Goal: Task Accomplishment & Management: Use online tool/utility

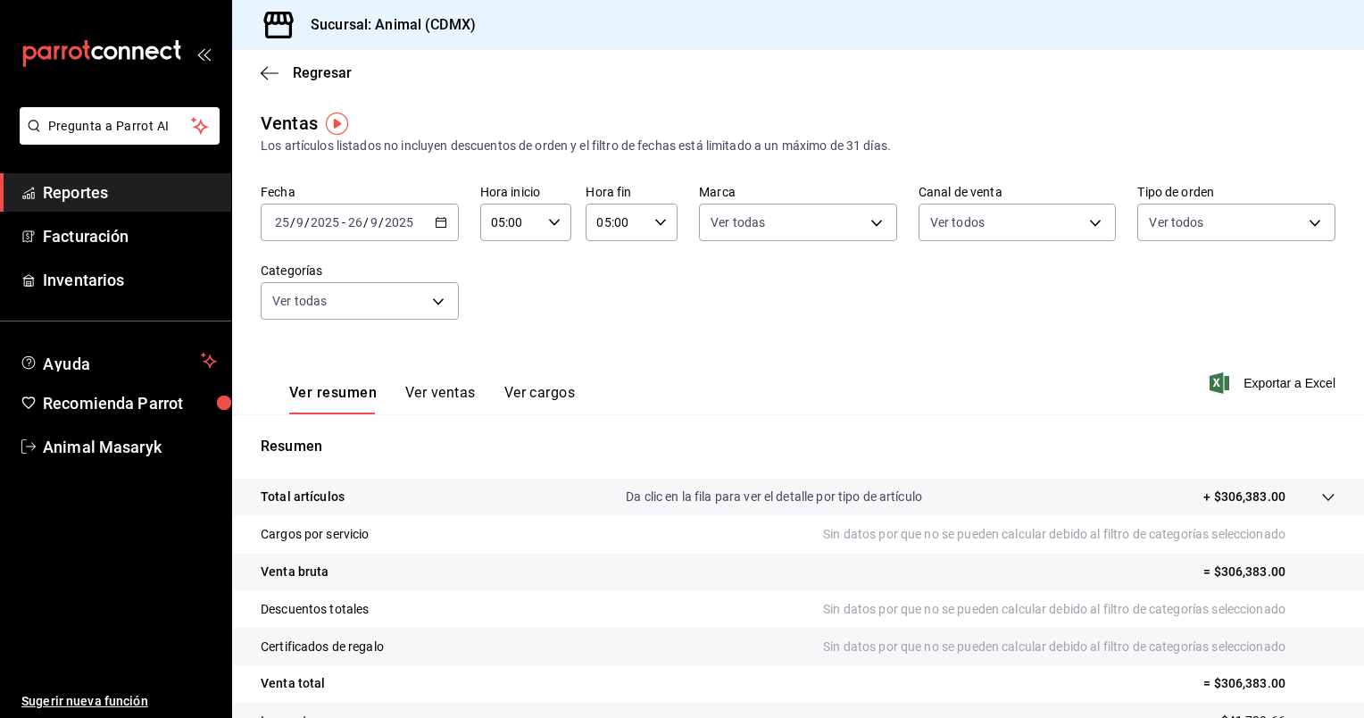
click at [444, 220] on div "2025-09-25 25 / 9 / 2025 - 2025-09-26 26 / 9 / 2025" at bounding box center [360, 221] width 198 height 37
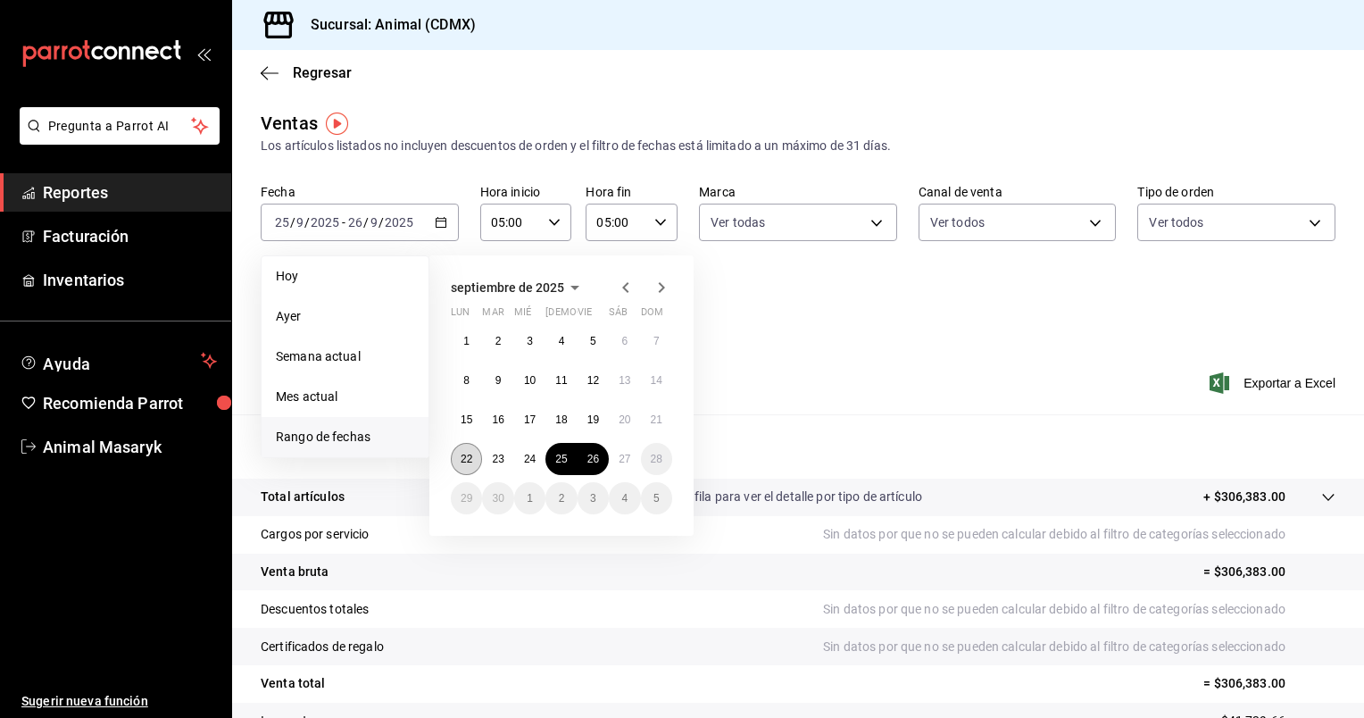
click at [459, 453] on button "22" at bounding box center [466, 459] width 31 height 32
click at [622, 462] on abbr "27" at bounding box center [624, 458] width 12 height 12
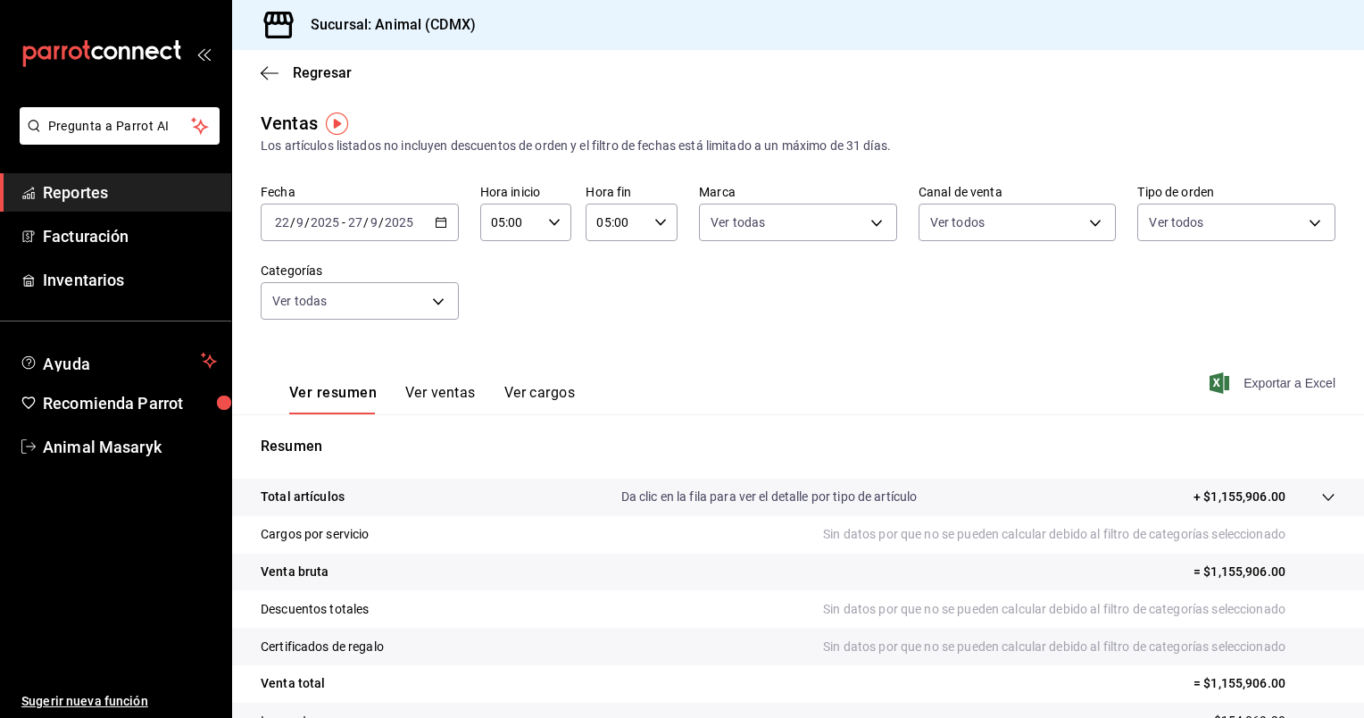
click at [1253, 379] on span "Exportar a Excel" at bounding box center [1274, 382] width 122 height 21
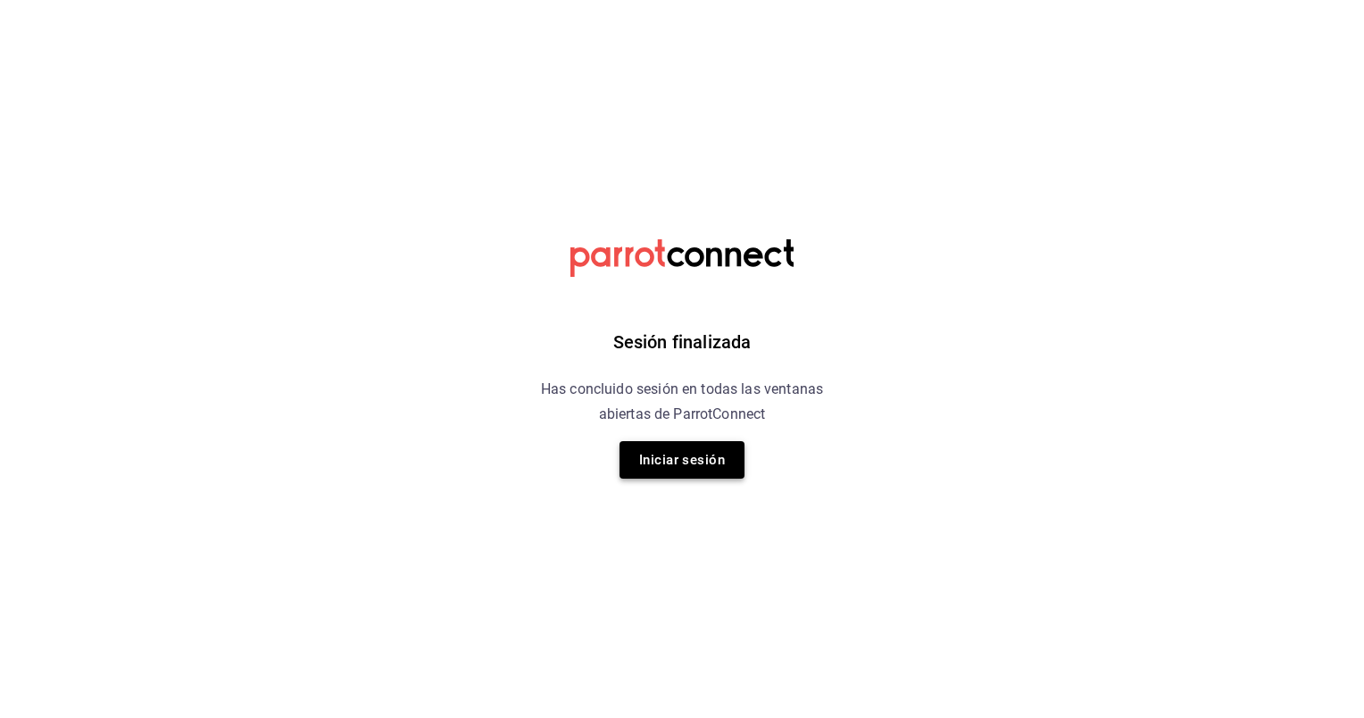
click at [731, 453] on button "Iniciar sesión" at bounding box center [681, 459] width 125 height 37
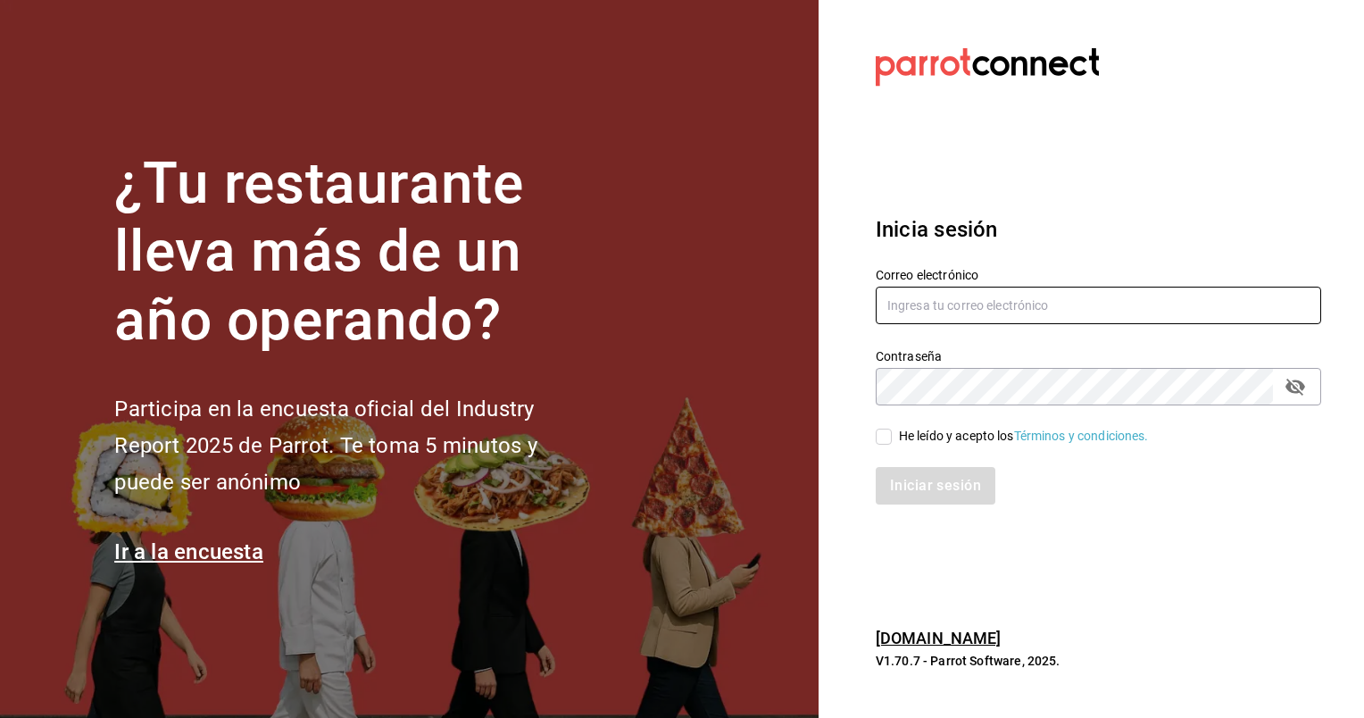
type input "animal.masaryk@grupocosteno.com"
click at [886, 436] on input "He leído y acepto los Términos y condiciones." at bounding box center [883, 436] width 16 height 16
checkbox input "true"
click at [928, 481] on button "Iniciar sesión" at bounding box center [935, 485] width 121 height 37
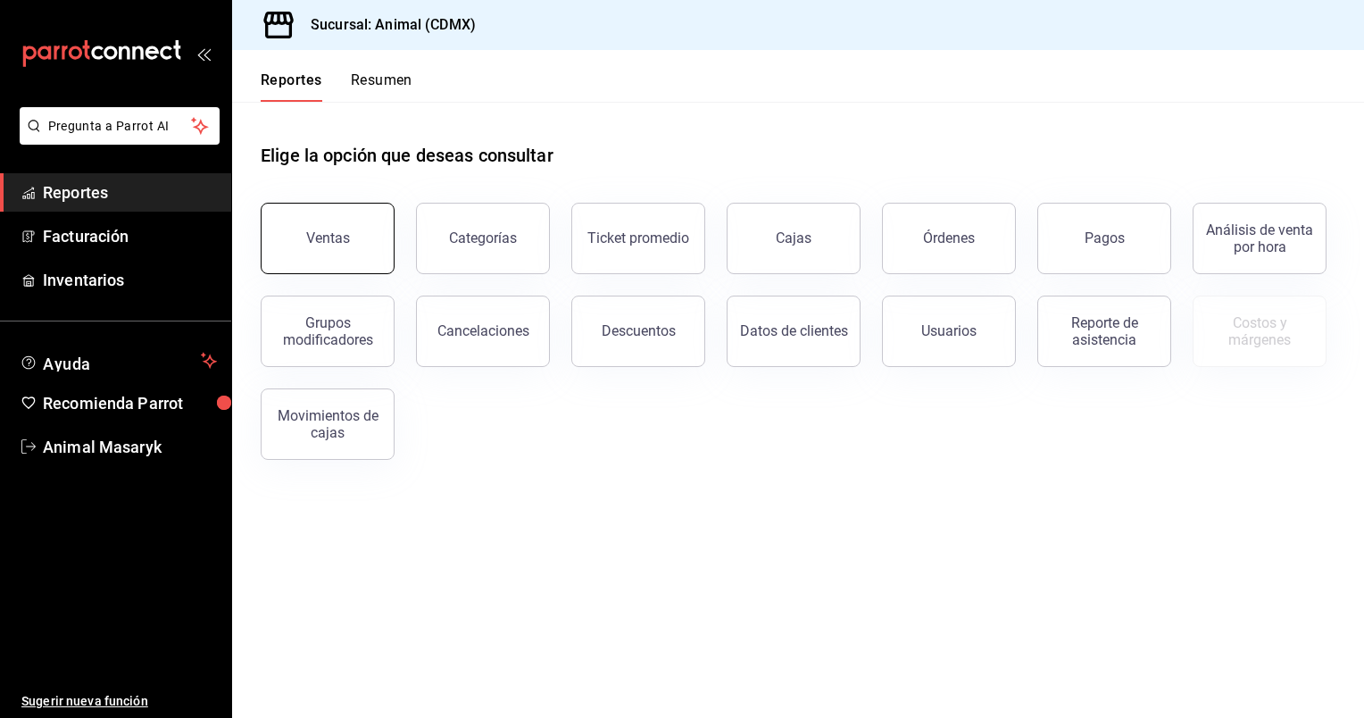
click at [326, 243] on div "Ventas" at bounding box center [328, 237] width 44 height 17
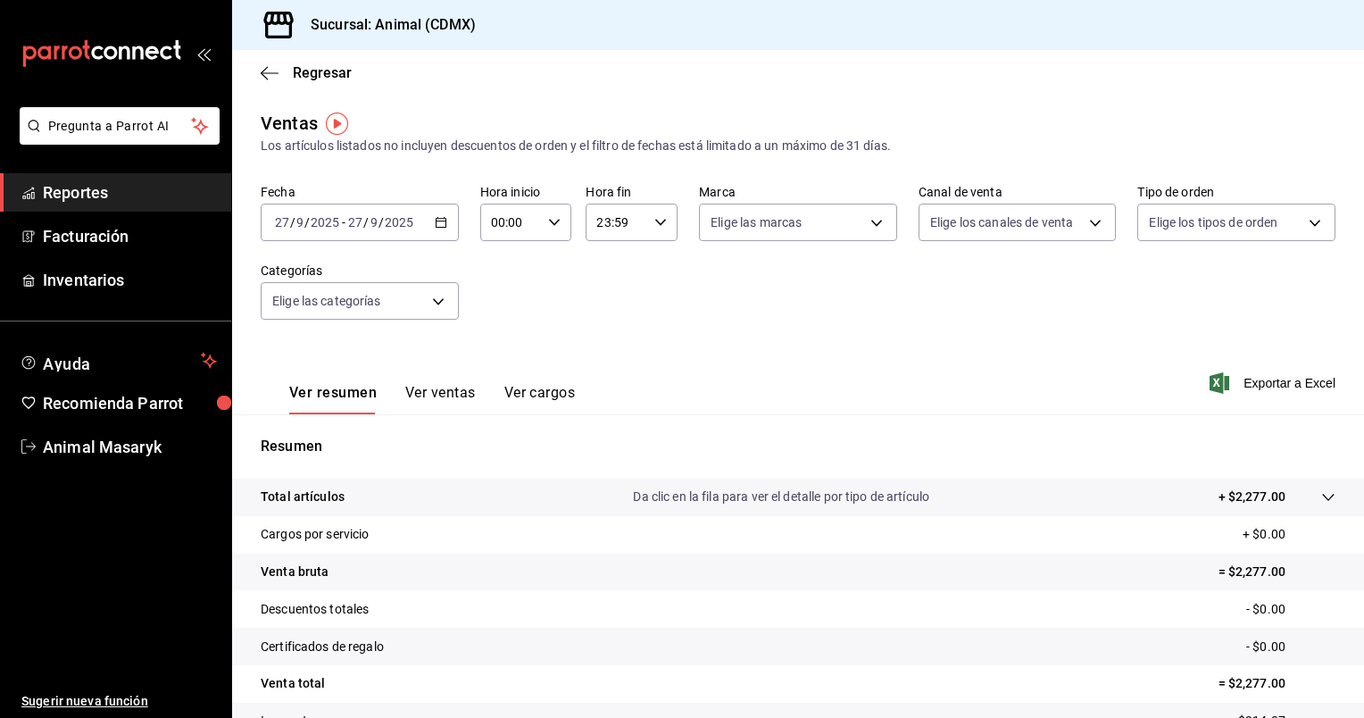
click at [435, 225] on icon "button" at bounding box center [441, 222] width 12 height 12
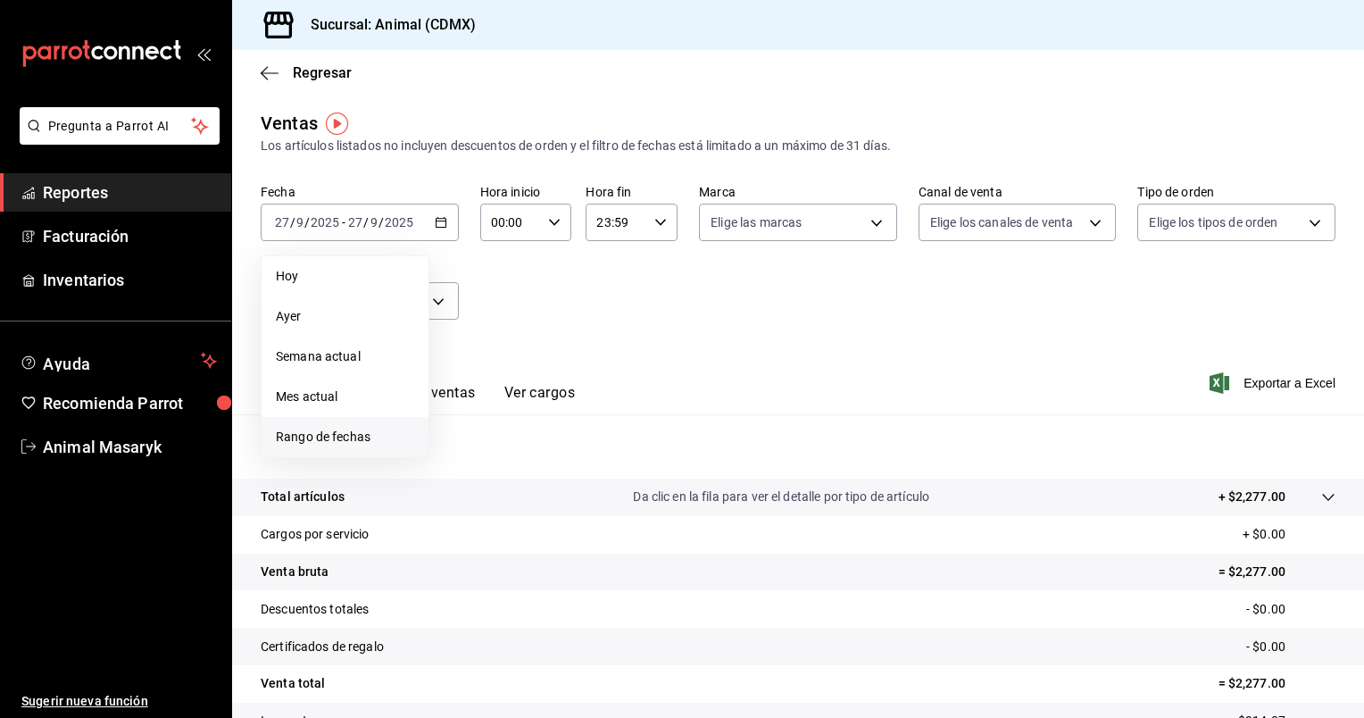
click at [336, 434] on span "Rango de fechas" at bounding box center [345, 436] width 138 height 19
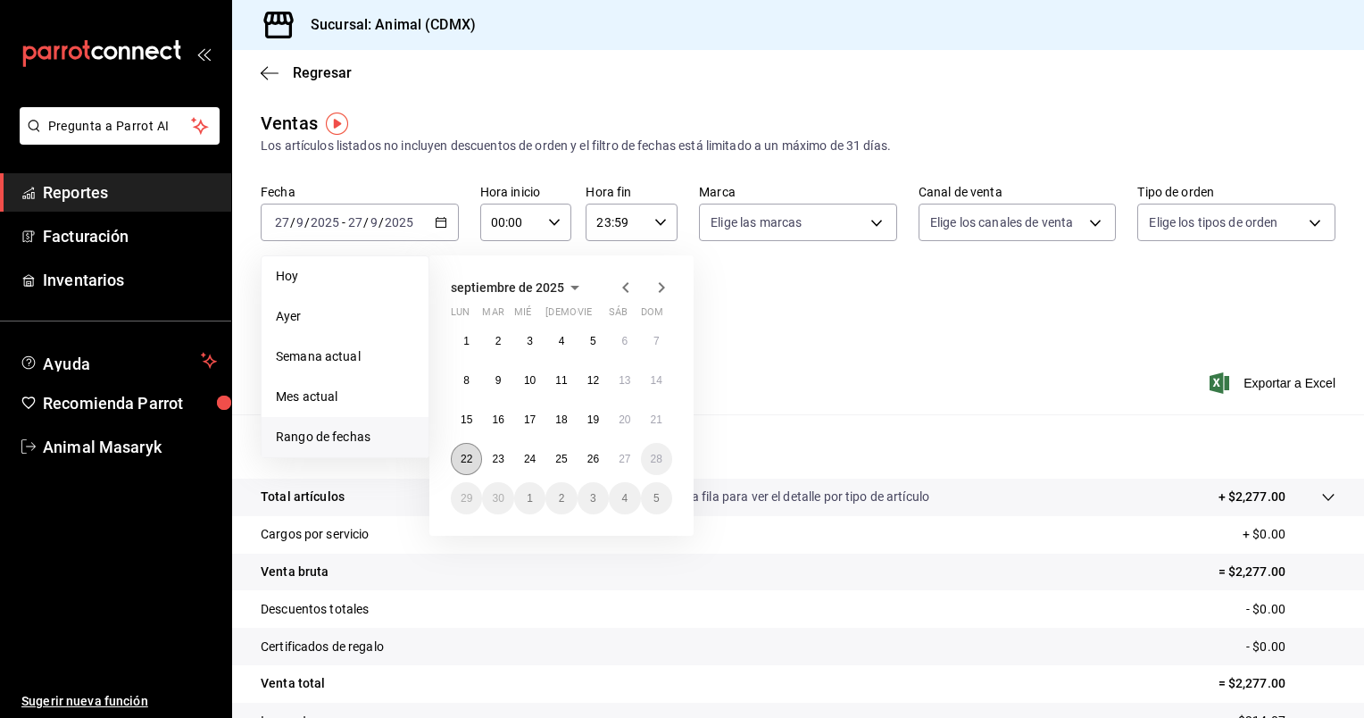
click at [471, 461] on abbr "22" at bounding box center [466, 458] width 12 height 12
click at [627, 450] on button "27" at bounding box center [624, 459] width 31 height 32
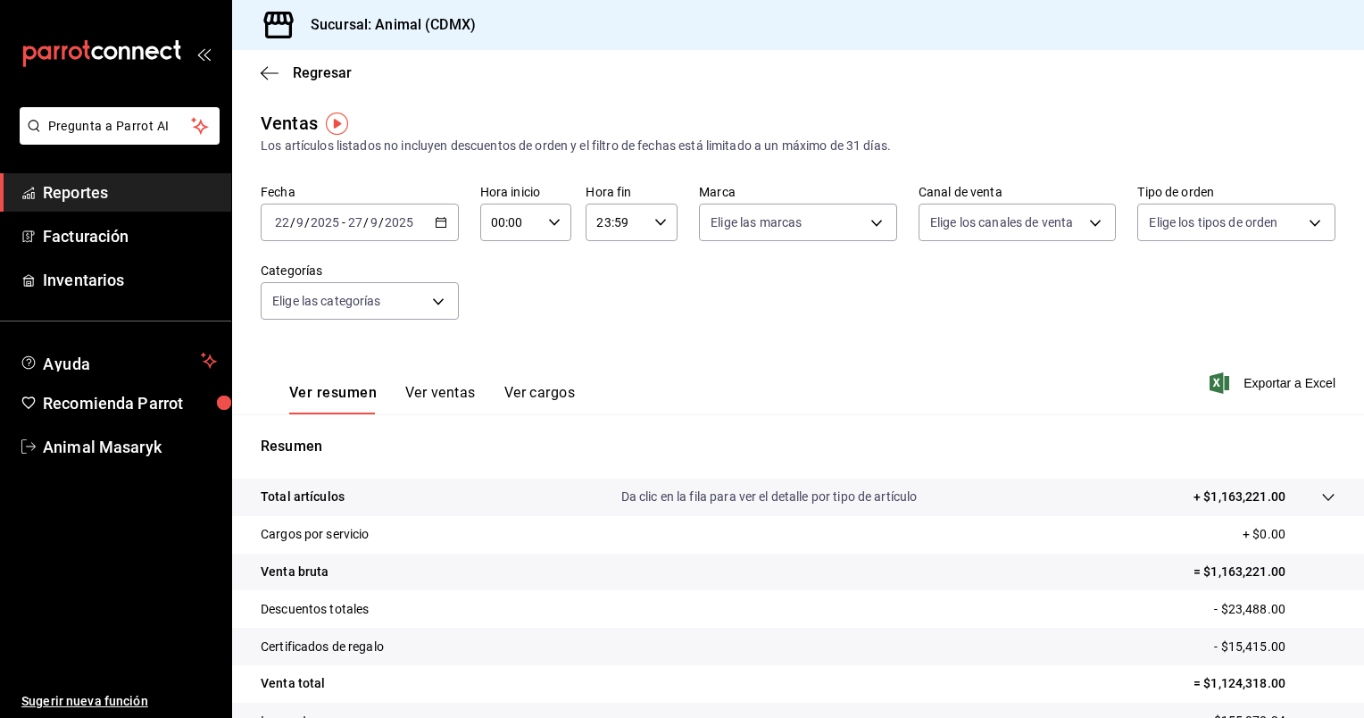
click at [550, 222] on icon "button" at bounding box center [554, 222] width 12 height 12
click at [505, 282] on span "05" at bounding box center [500, 275] width 17 height 14
type input "05:00"
click at [656, 222] on div at bounding box center [682, 359] width 1364 height 718
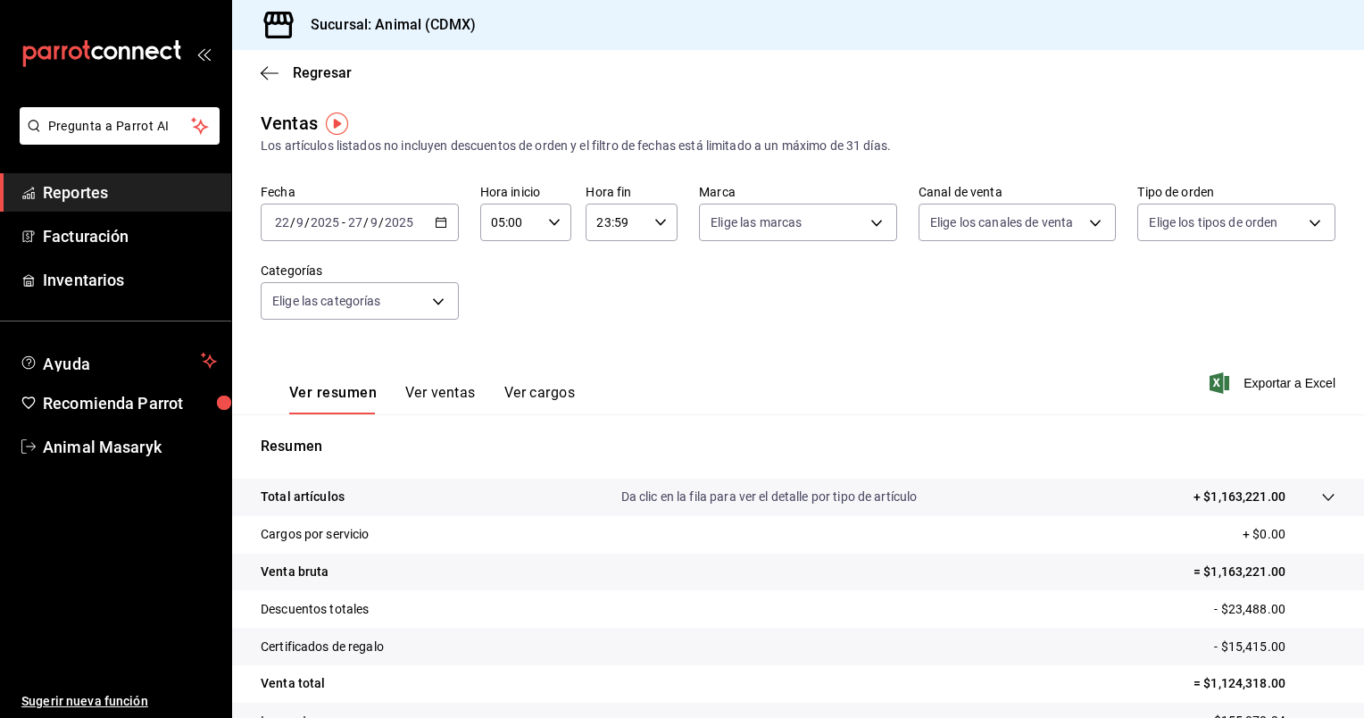
click at [656, 222] on \(Stroke\) "button" at bounding box center [660, 222] width 11 height 6
click at [597, 315] on span "05" at bounding box center [604, 317] width 17 height 14
click at [653, 272] on span "00" at bounding box center [650, 268] width 17 height 14
type input "05:00"
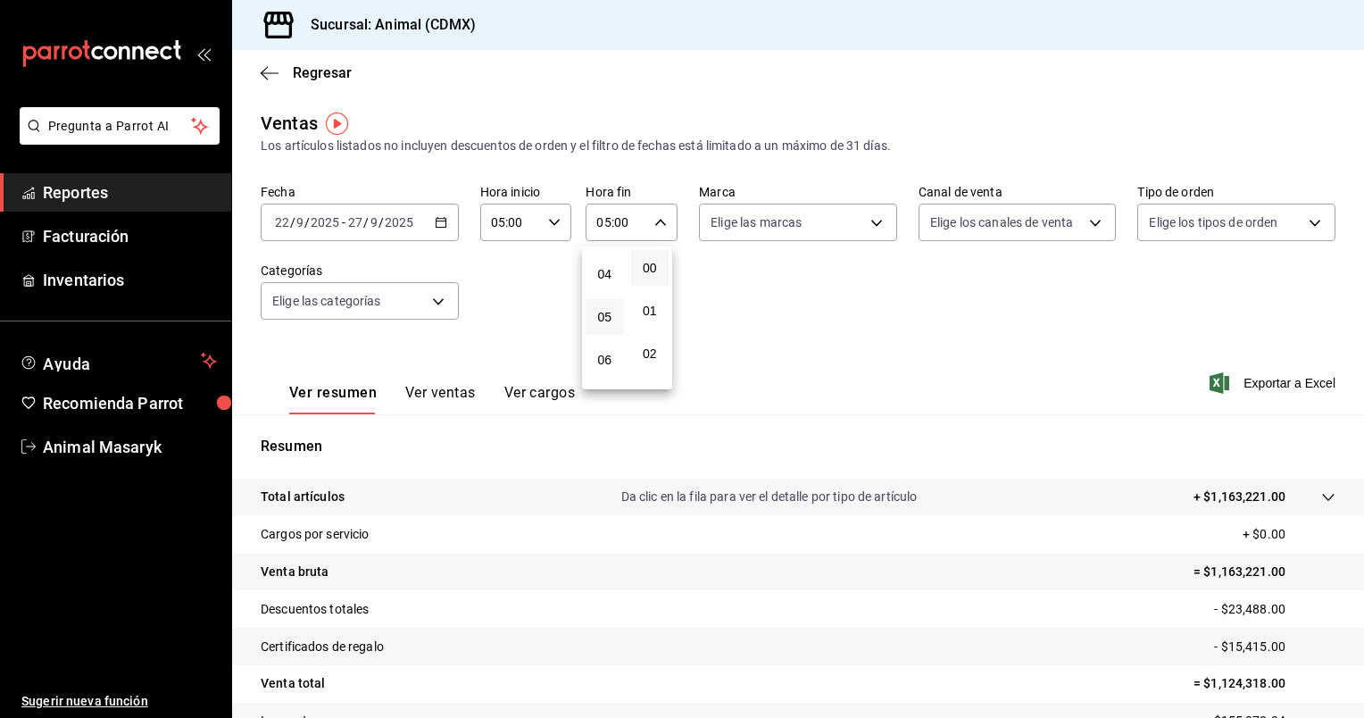
drag, startPoint x: 838, startPoint y: 293, endPoint x: 869, endPoint y: 228, distance: 71.4
click at [869, 228] on div at bounding box center [682, 359] width 1364 height 718
click at [869, 228] on body "Pregunta a Parrot AI Reportes Facturación Inventarios Ayuda Recomienda Parrot A…" at bounding box center [682, 359] width 1364 height 718
click at [827, 286] on li "Ver todas" at bounding box center [791, 289] width 194 height 53
type input "cb0f6aec-1481-4e37-861c-bab9b3a65b14"
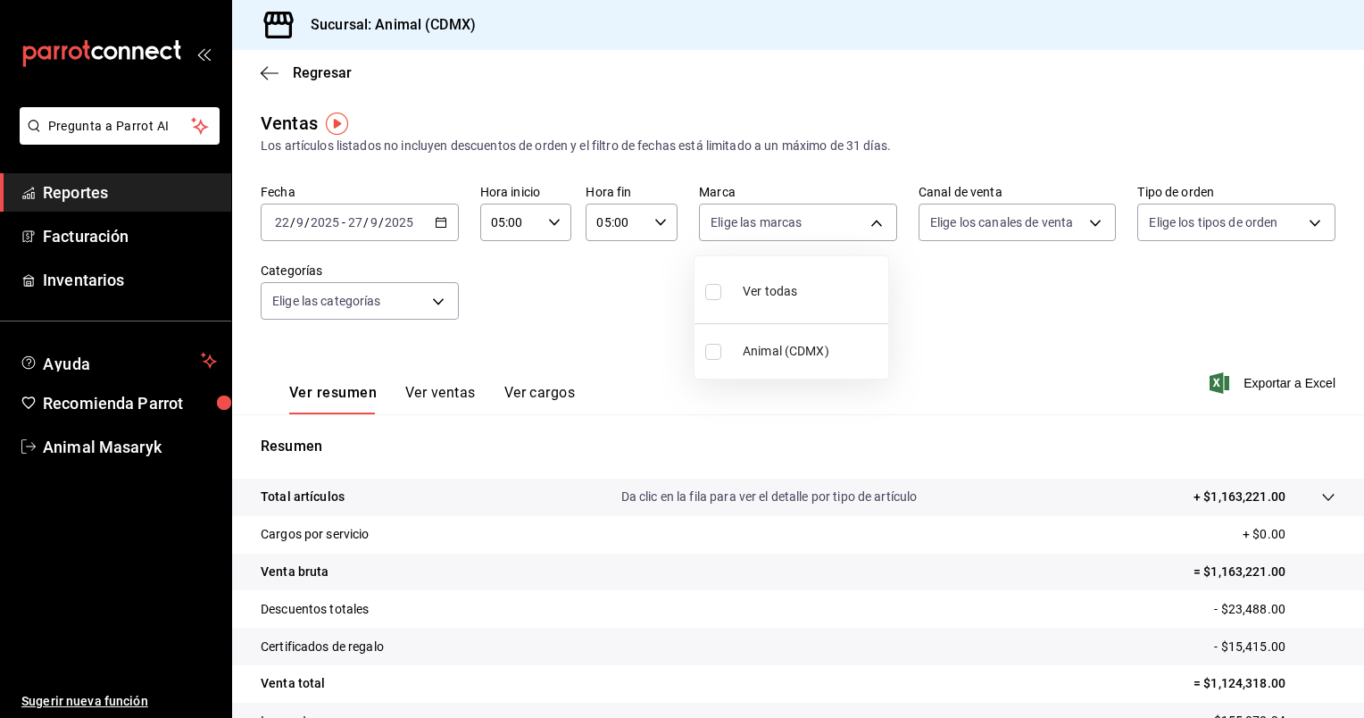
checkbox input "true"
click at [1013, 220] on div at bounding box center [682, 359] width 1364 height 718
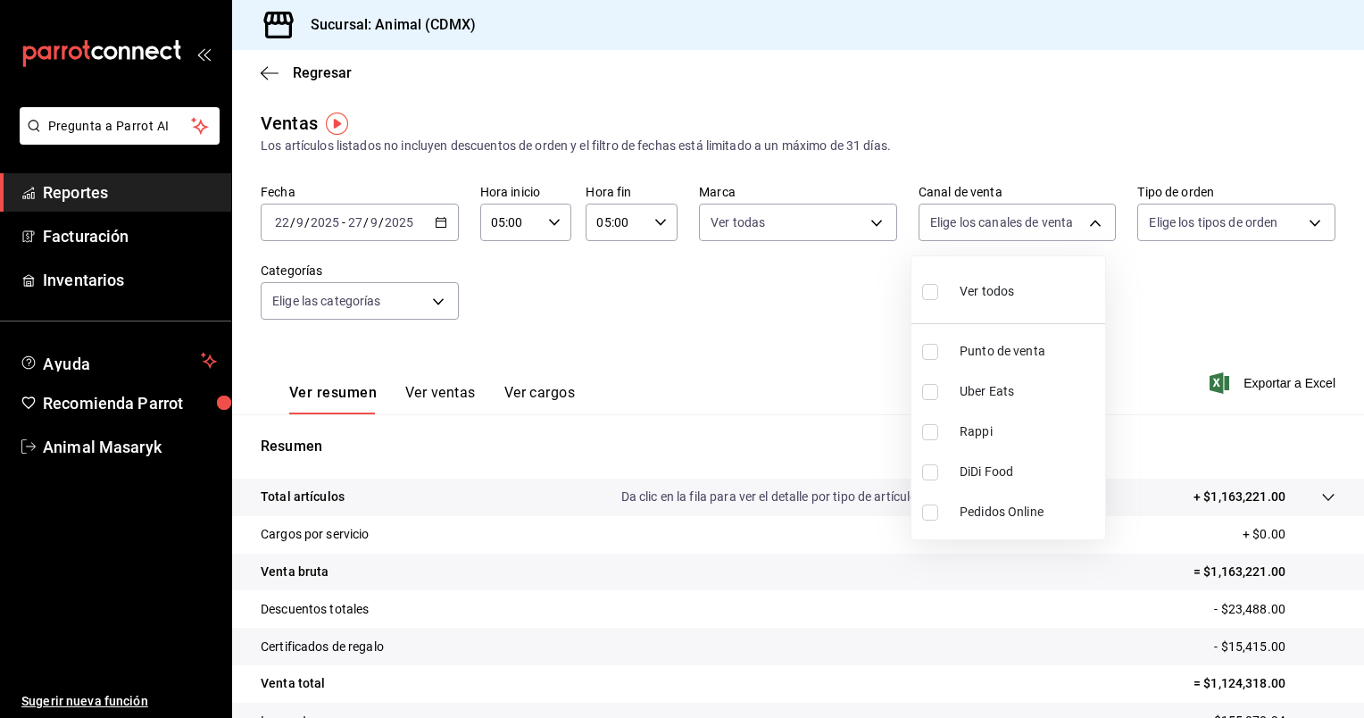
click at [1013, 220] on body "Pregunta a Parrot AI Reportes Facturación Inventarios Ayuda Recomienda Parrot A…" at bounding box center [682, 359] width 1364 height 718
click at [1007, 278] on div "Ver todos" at bounding box center [968, 289] width 92 height 38
type input "PARROT,UBER_EATS,RAPPI,DIDI_FOOD,ONLINE"
checkbox input "true"
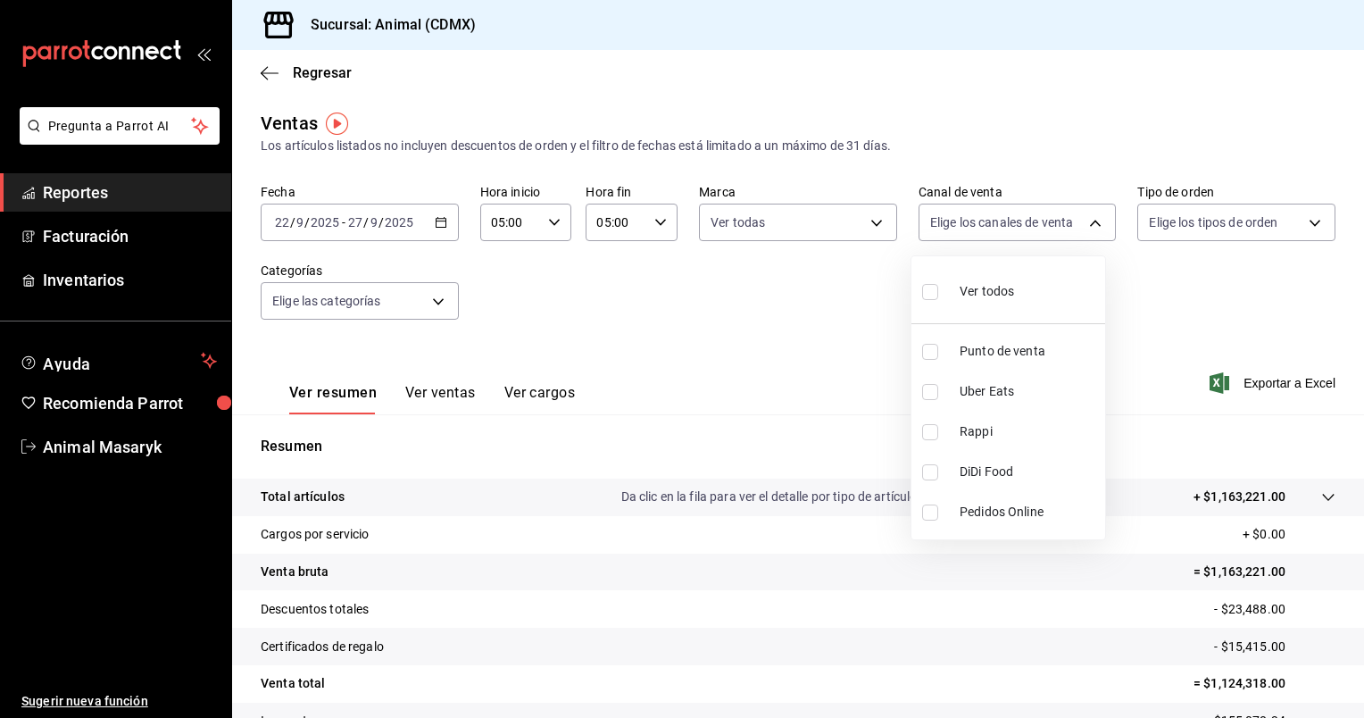
checkbox input "true"
click at [1191, 226] on div at bounding box center [682, 359] width 1364 height 718
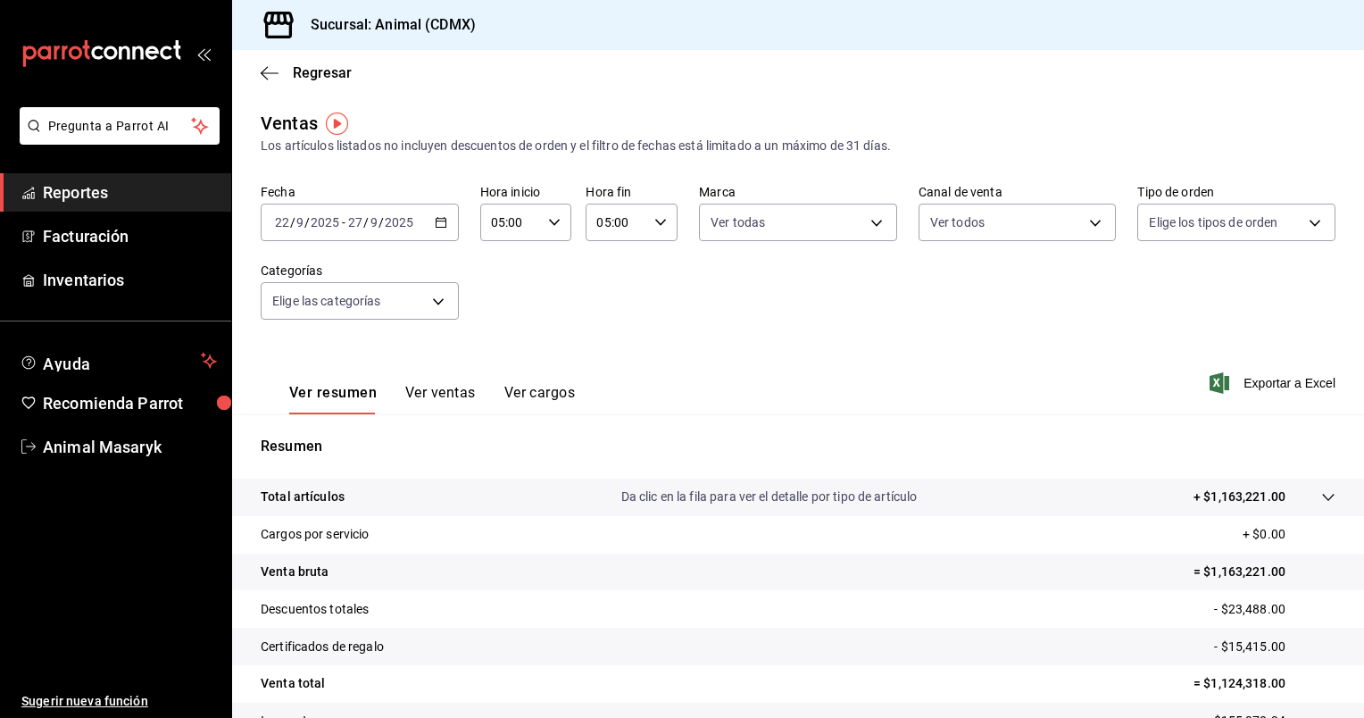
click at [1191, 226] on body "Pregunta a Parrot AI Reportes Facturación Inventarios Ayuda Recomienda Parrot A…" at bounding box center [682, 359] width 1364 height 718
click at [1191, 282] on span "Ver todos" at bounding box center [1202, 291] width 54 height 19
type input "ad44a823-99d3-4372-a913-4cf57f2a9ac0,b8ee5ff1-85c8-4a81-aa51-555e6c8ba0c6,EXTER…"
checkbox input "true"
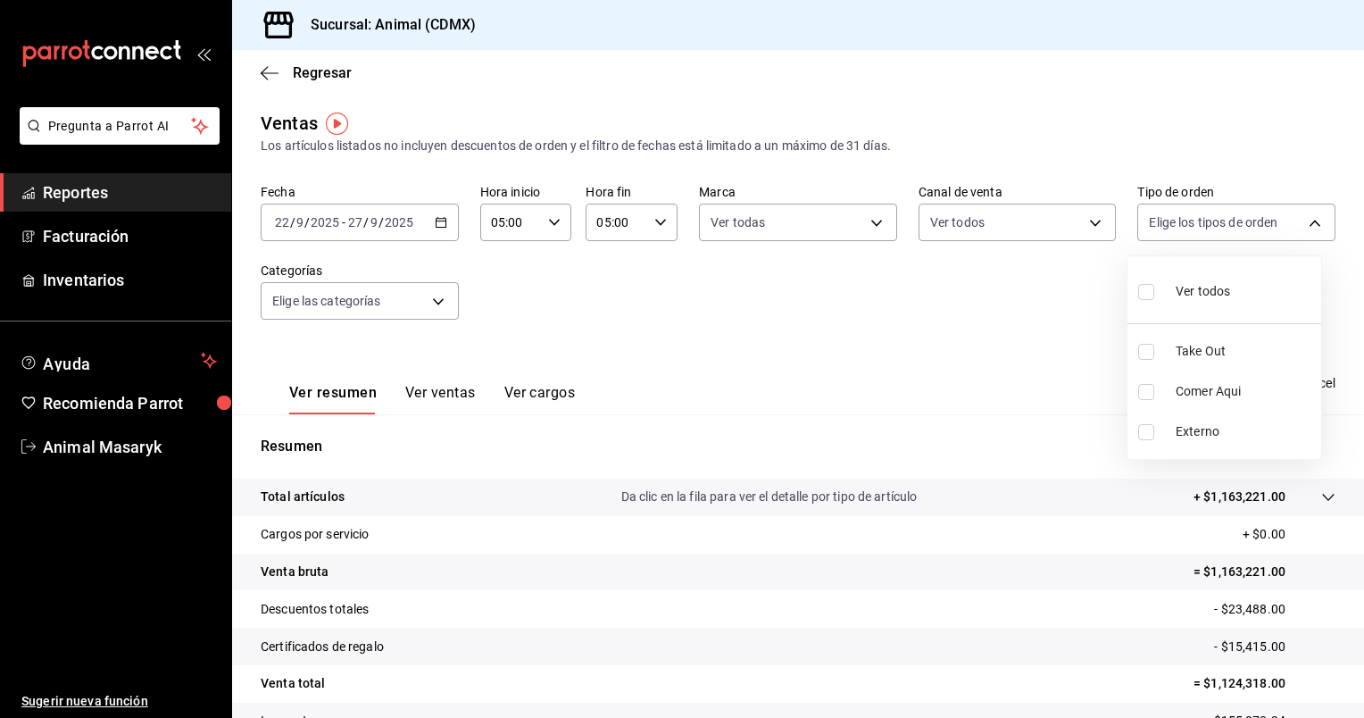
checkbox input "true"
click at [429, 300] on div at bounding box center [682, 359] width 1364 height 718
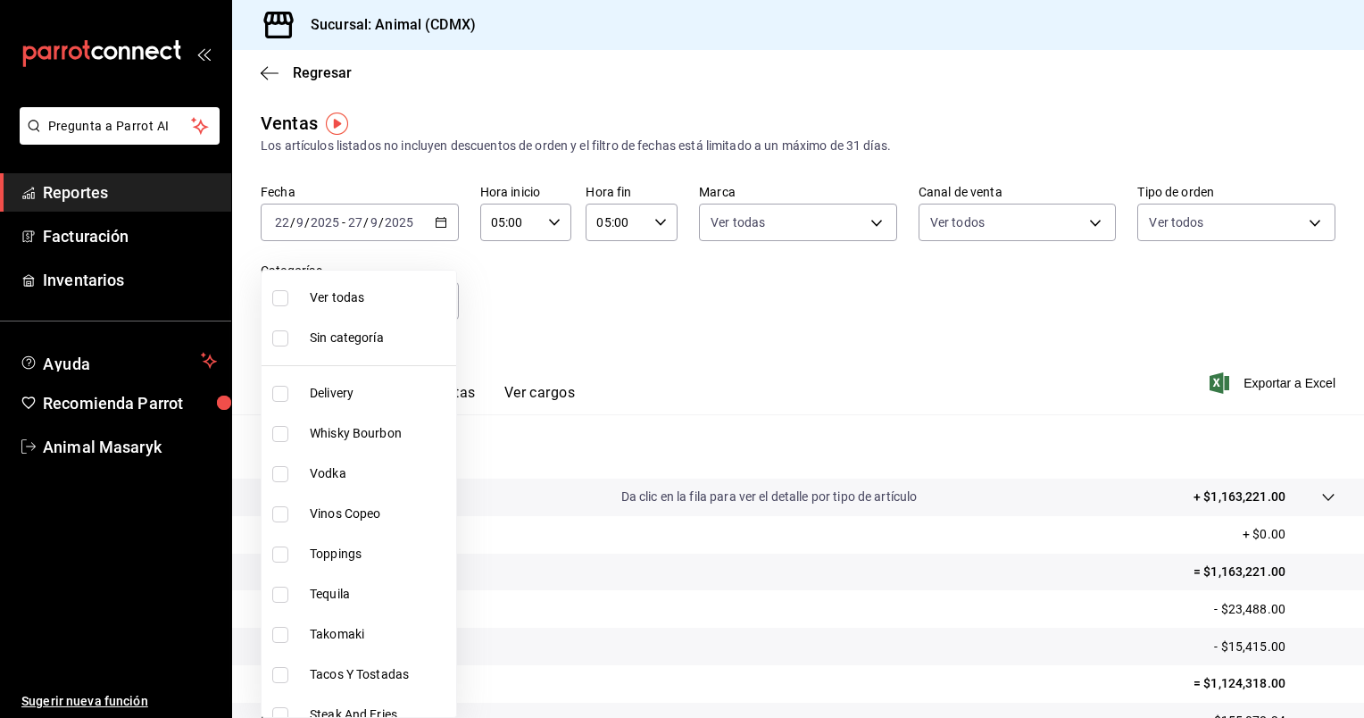
click at [429, 300] on body "Pregunta a Parrot AI Reportes Facturación Inventarios Ayuda Recomienda Parrot A…" at bounding box center [682, 359] width 1364 height 718
click at [435, 311] on li "Ver todas" at bounding box center [358, 298] width 195 height 40
type input "281688af-6220-48ae-86b9-ca5e6f63eb3e,2ffeebaa-176c-4024-95f8-553ffecca8da,37769…"
checkbox input "true"
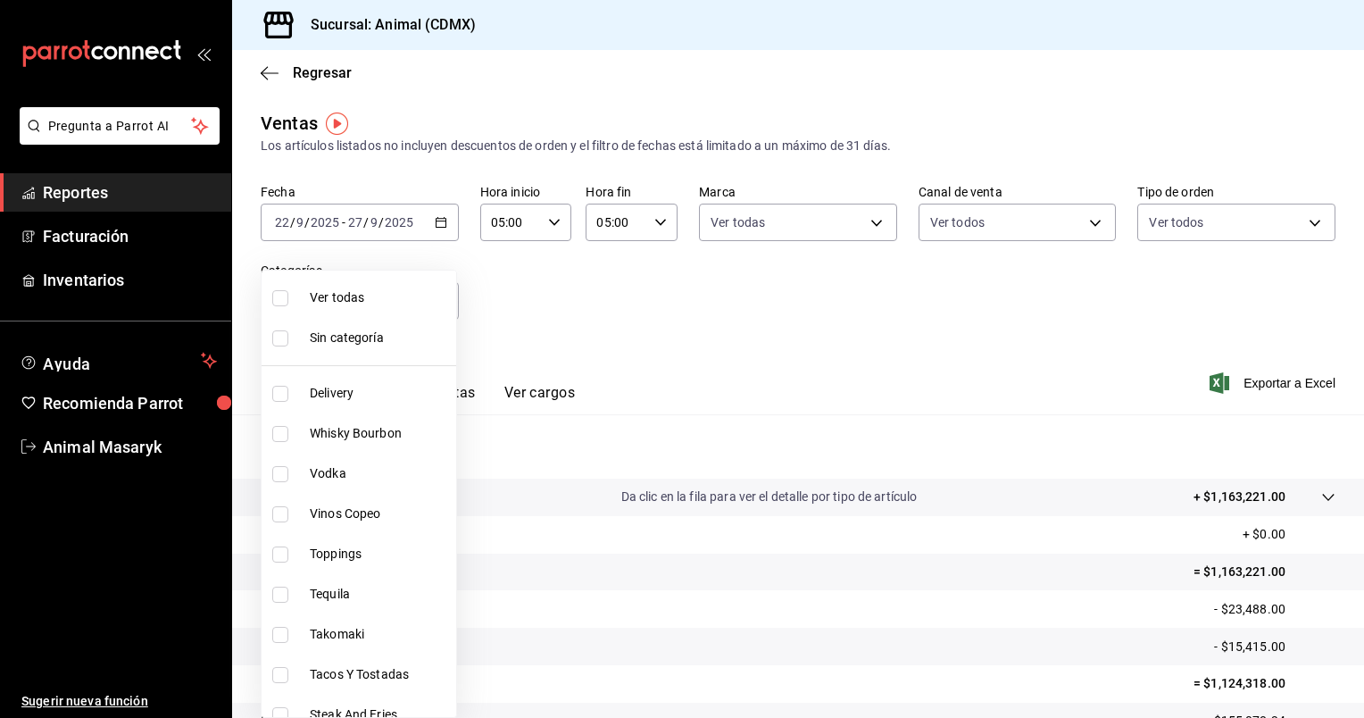
checkbox input "true"
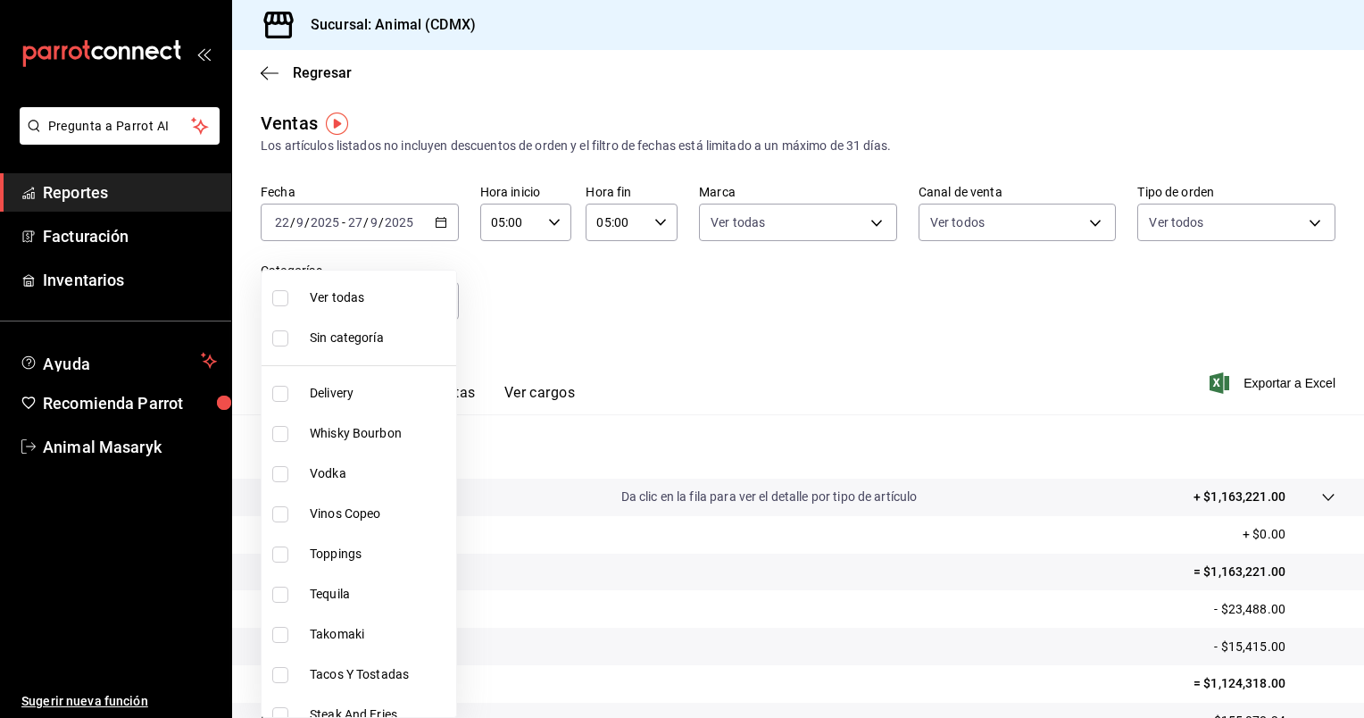
checkbox input "true"
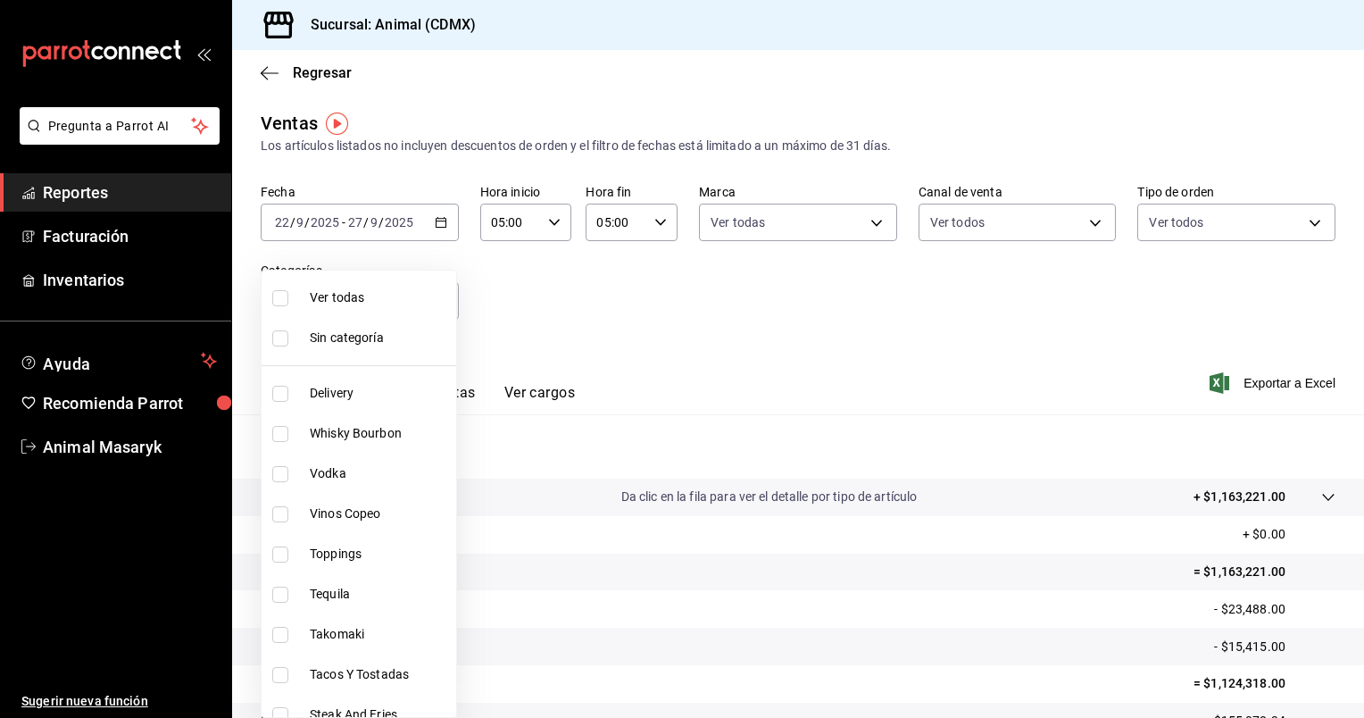
checkbox input "true"
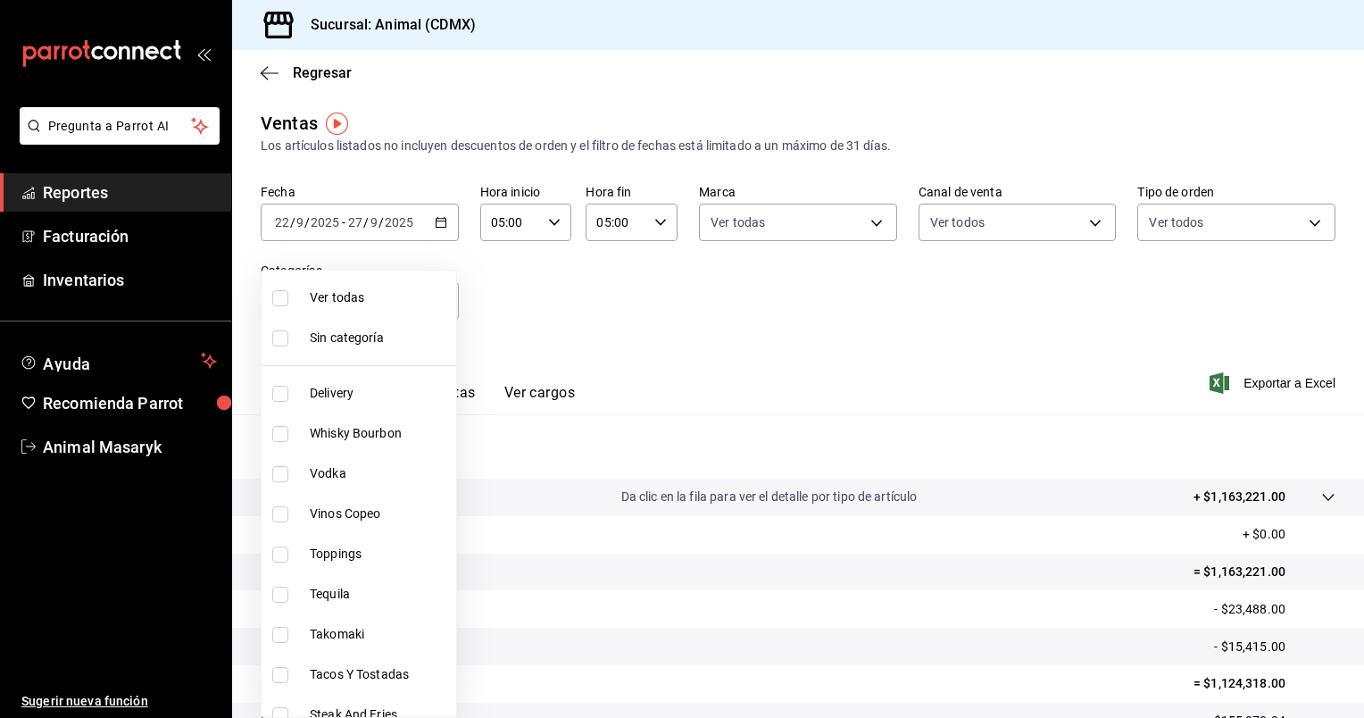
checkbox input "true"
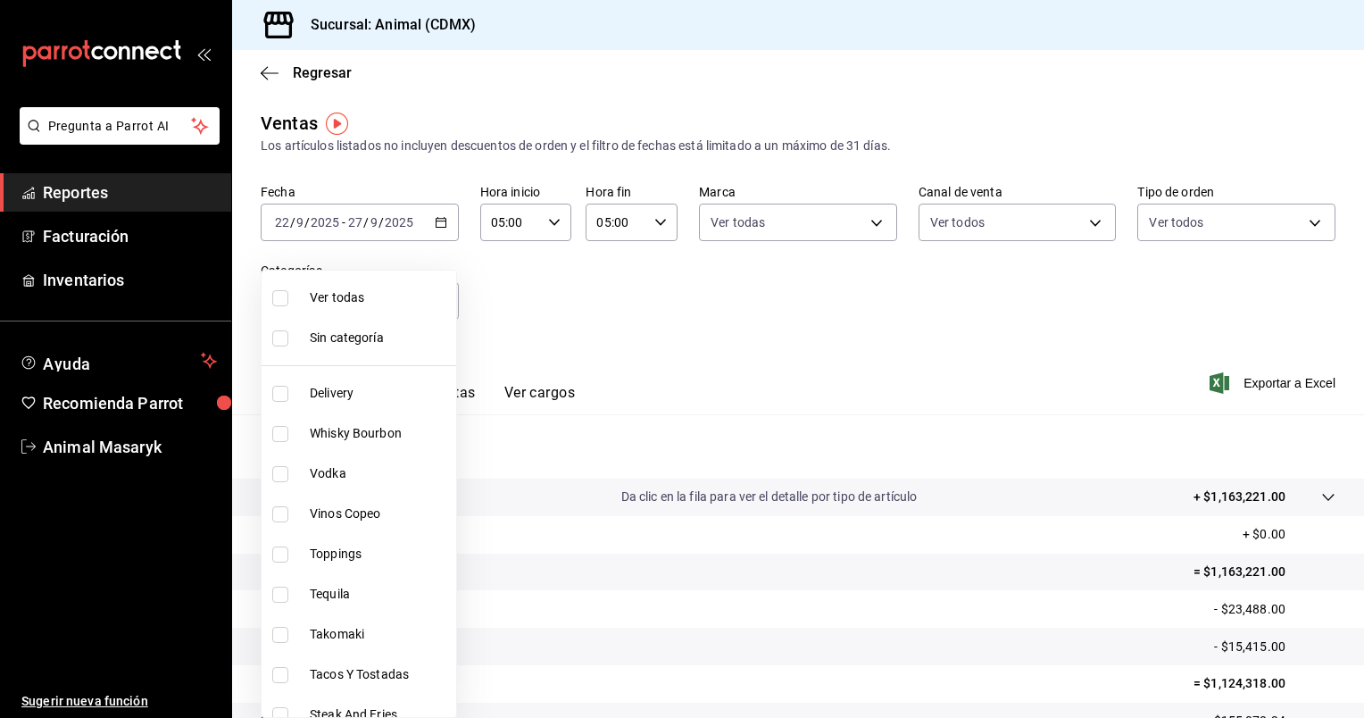
checkbox input "true"
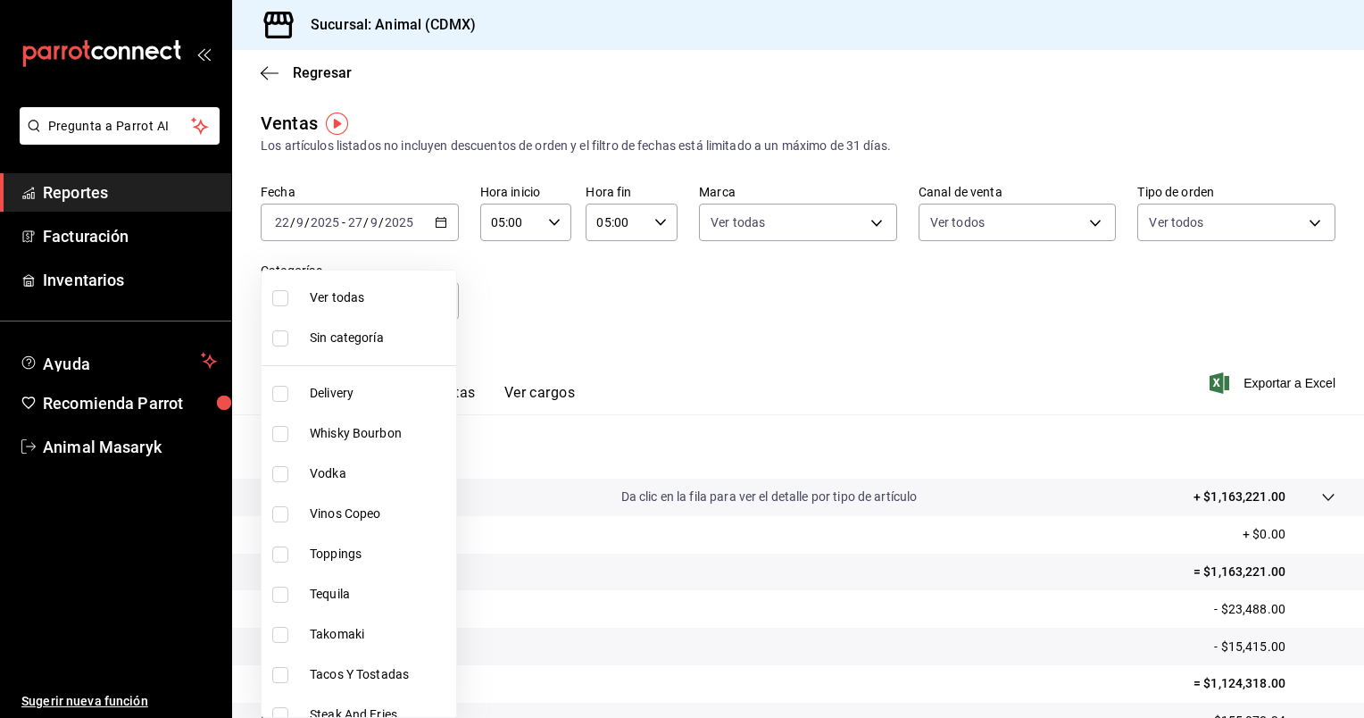
checkbox input "true"
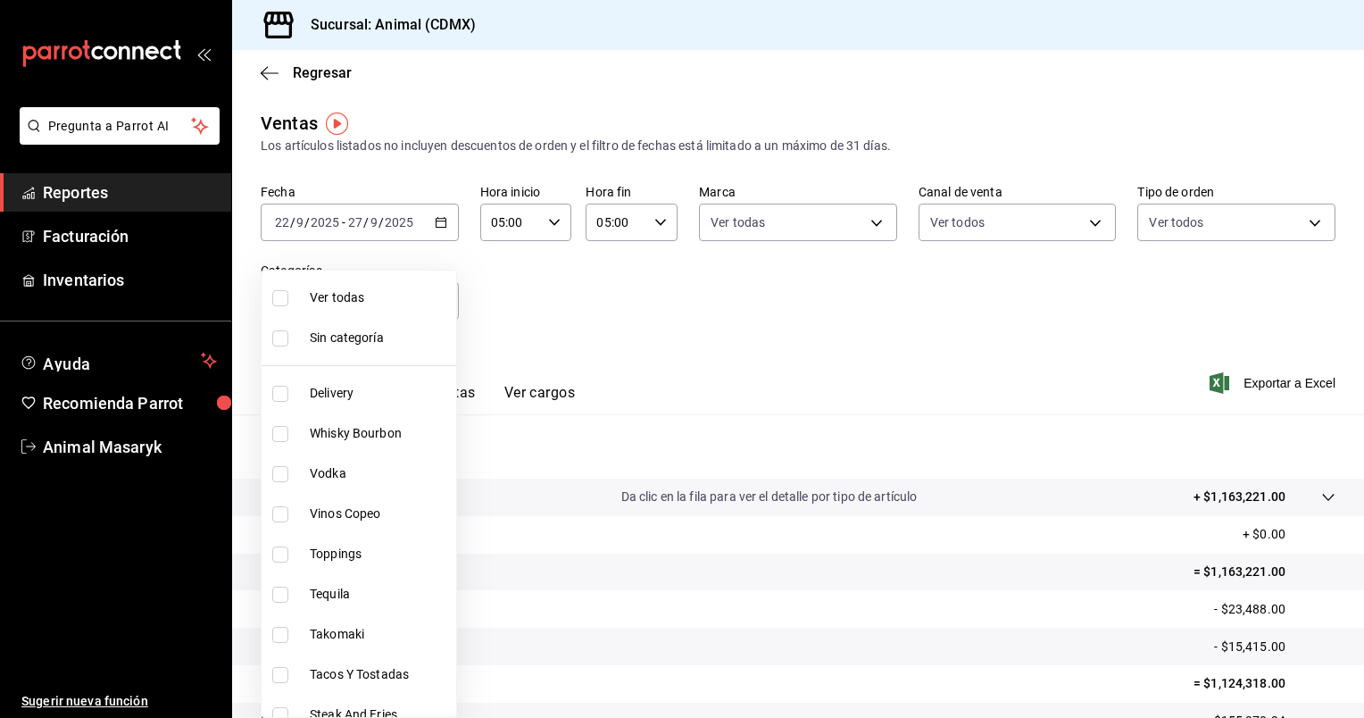
checkbox input "true"
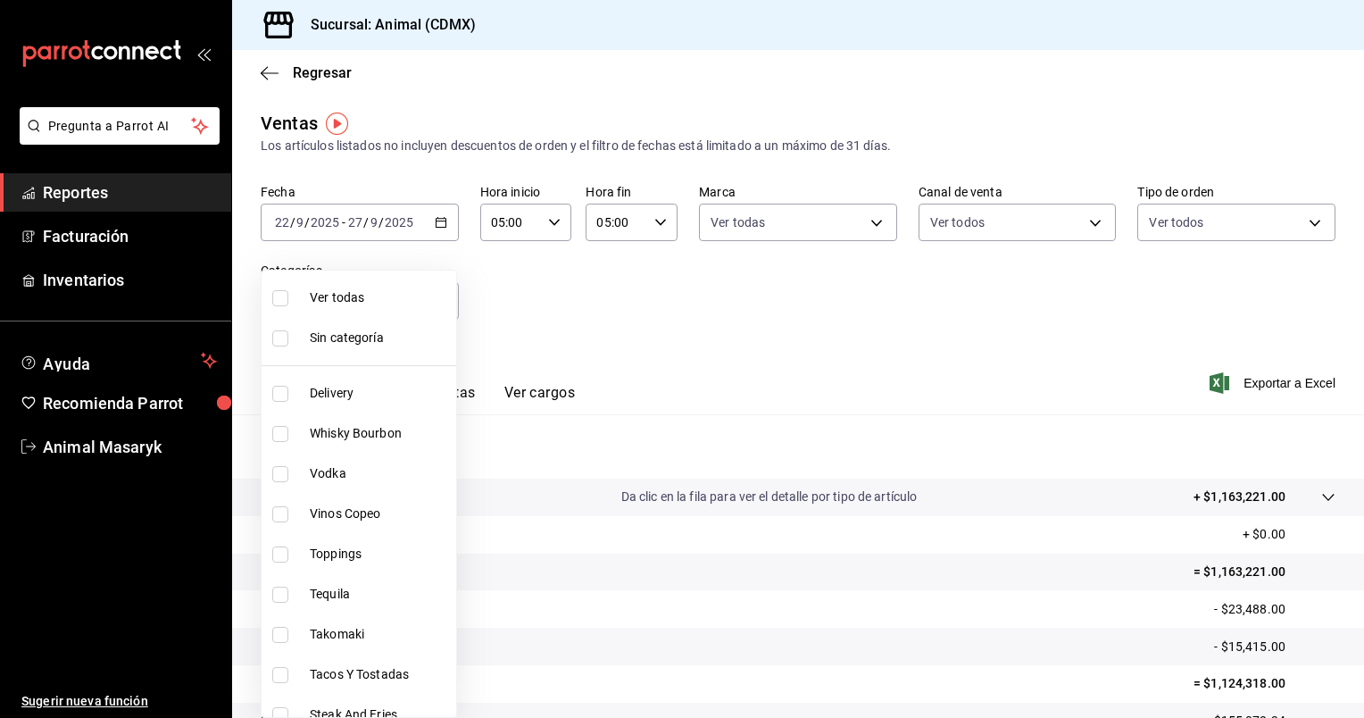
checkbox input "true"
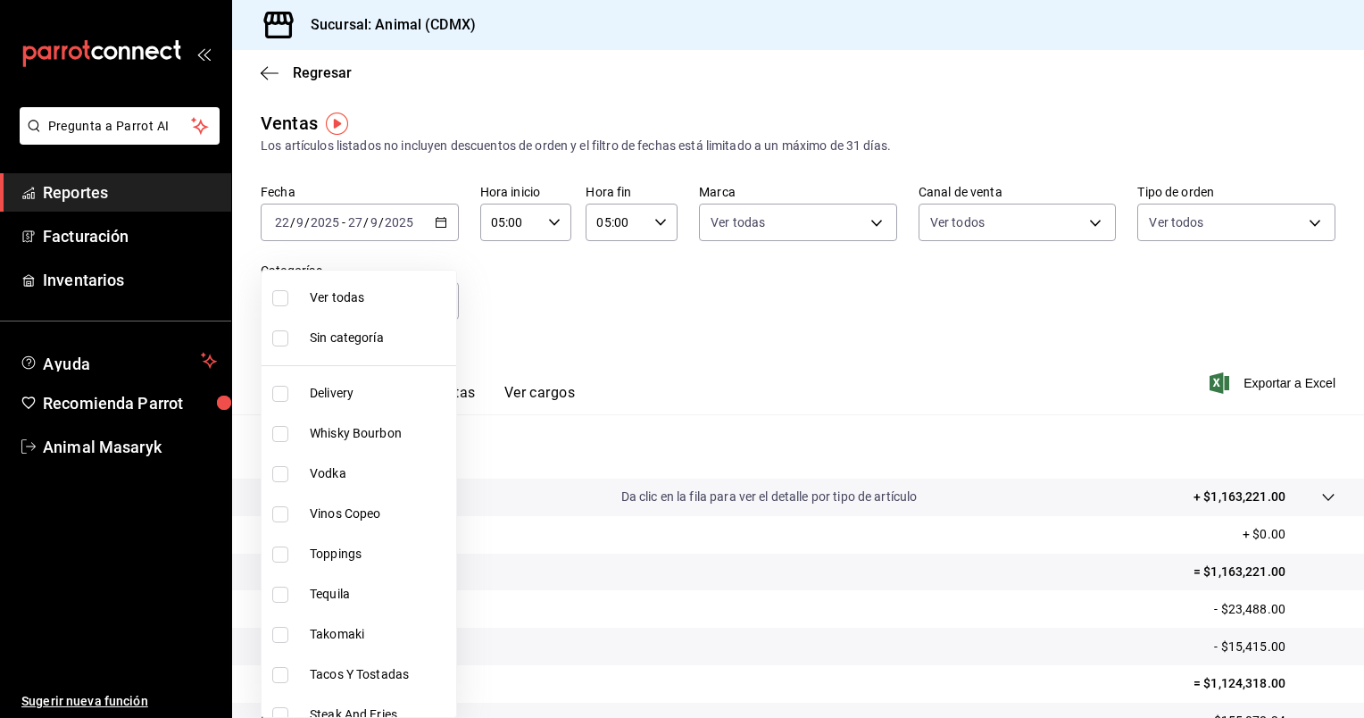
checkbox input "true"
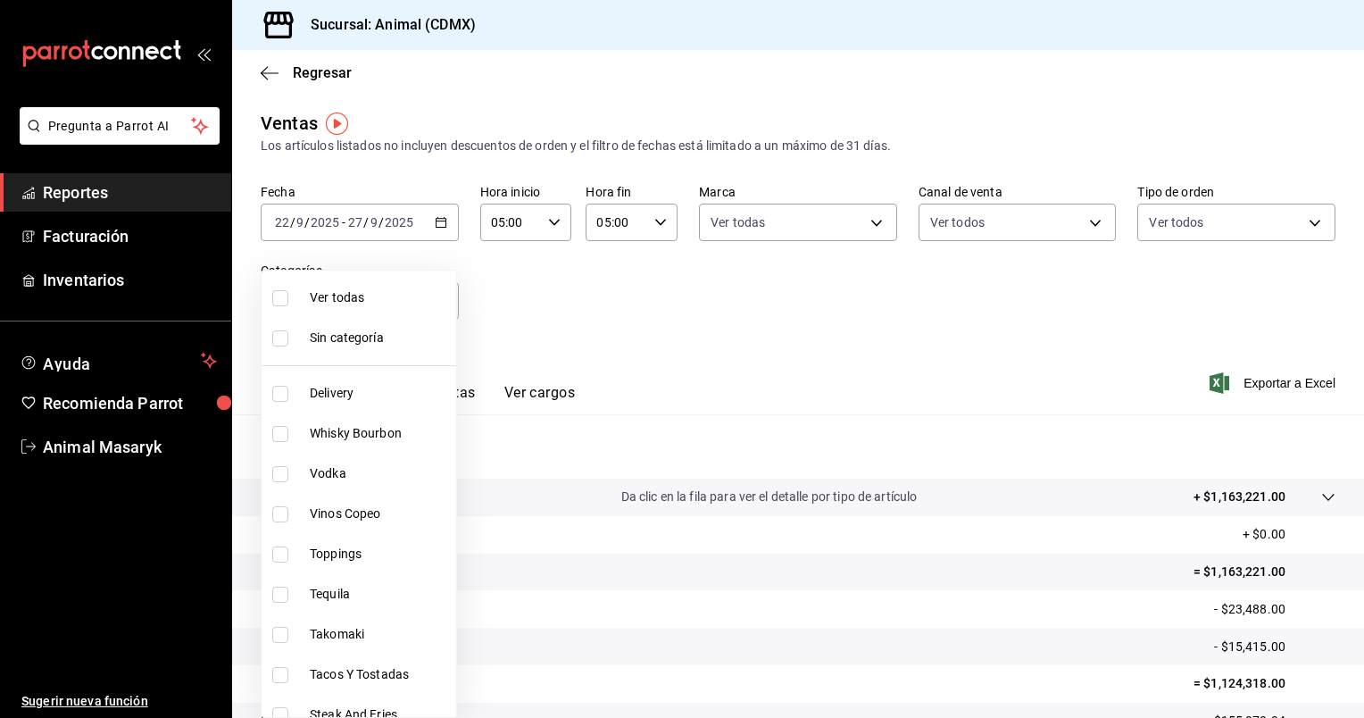
checkbox input "true"
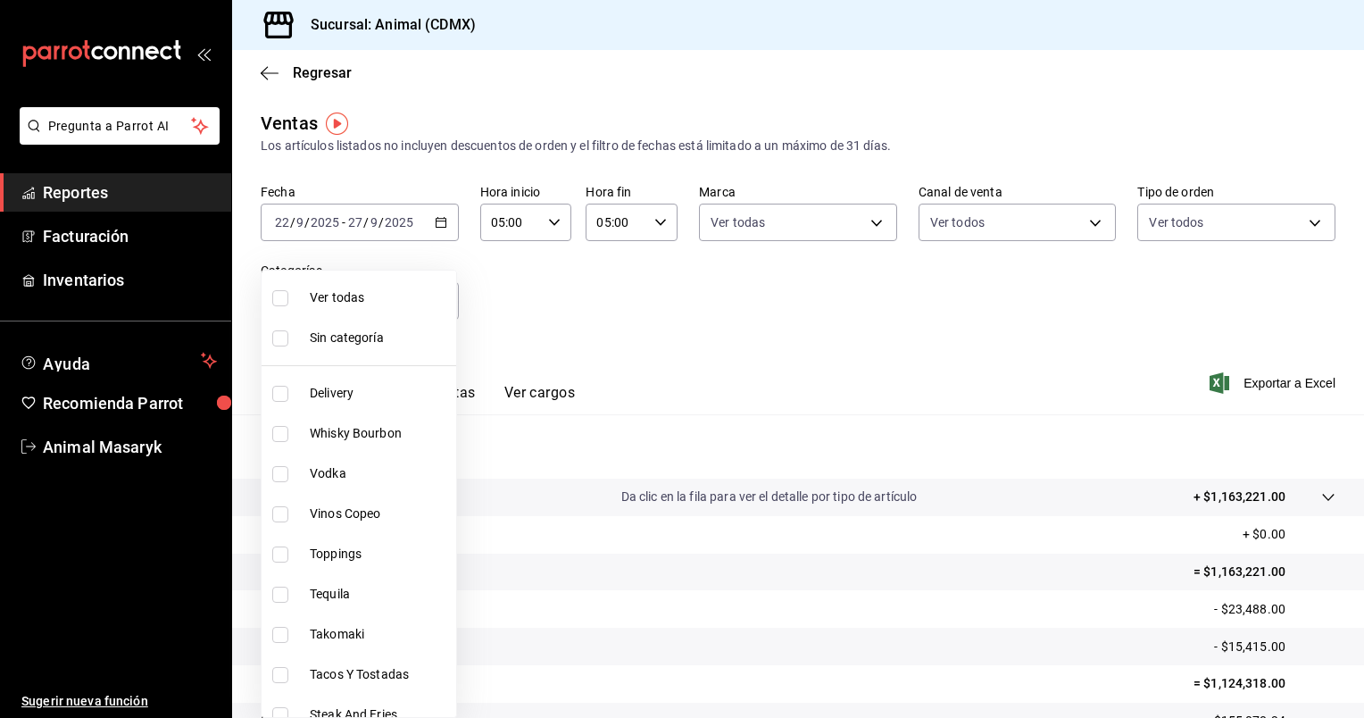
checkbox input "true"
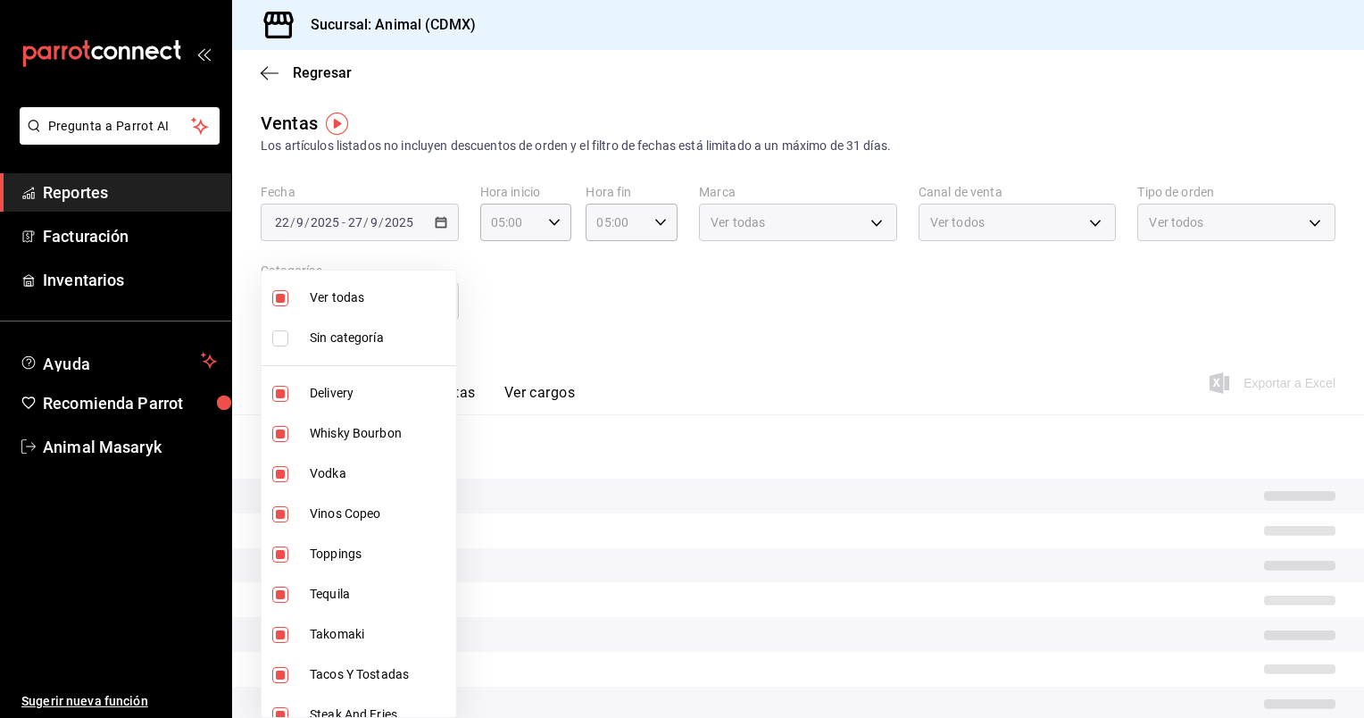
click at [650, 337] on div at bounding box center [682, 359] width 1364 height 718
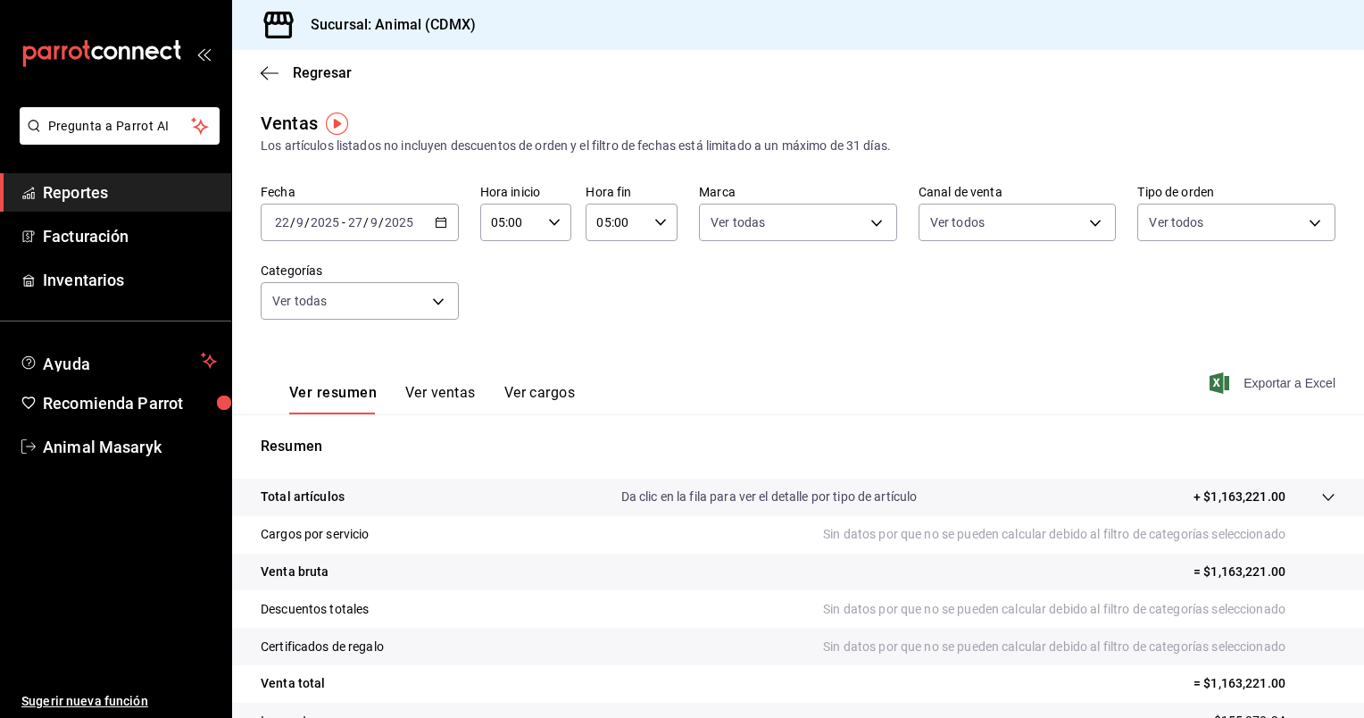
click at [1295, 378] on span "Exportar a Excel" at bounding box center [1274, 382] width 122 height 21
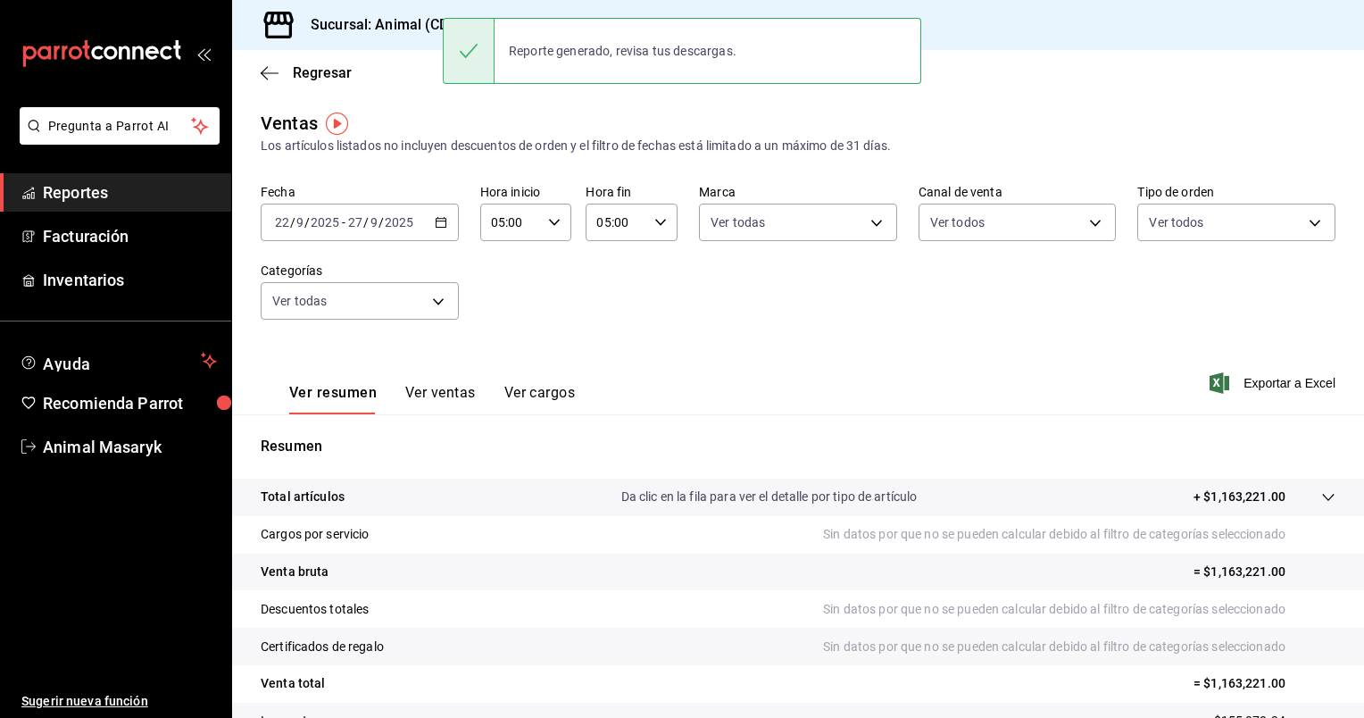
click at [751, 346] on div "Ver resumen Ver ventas Ver cargos Exportar a Excel" at bounding box center [798, 377] width 1132 height 73
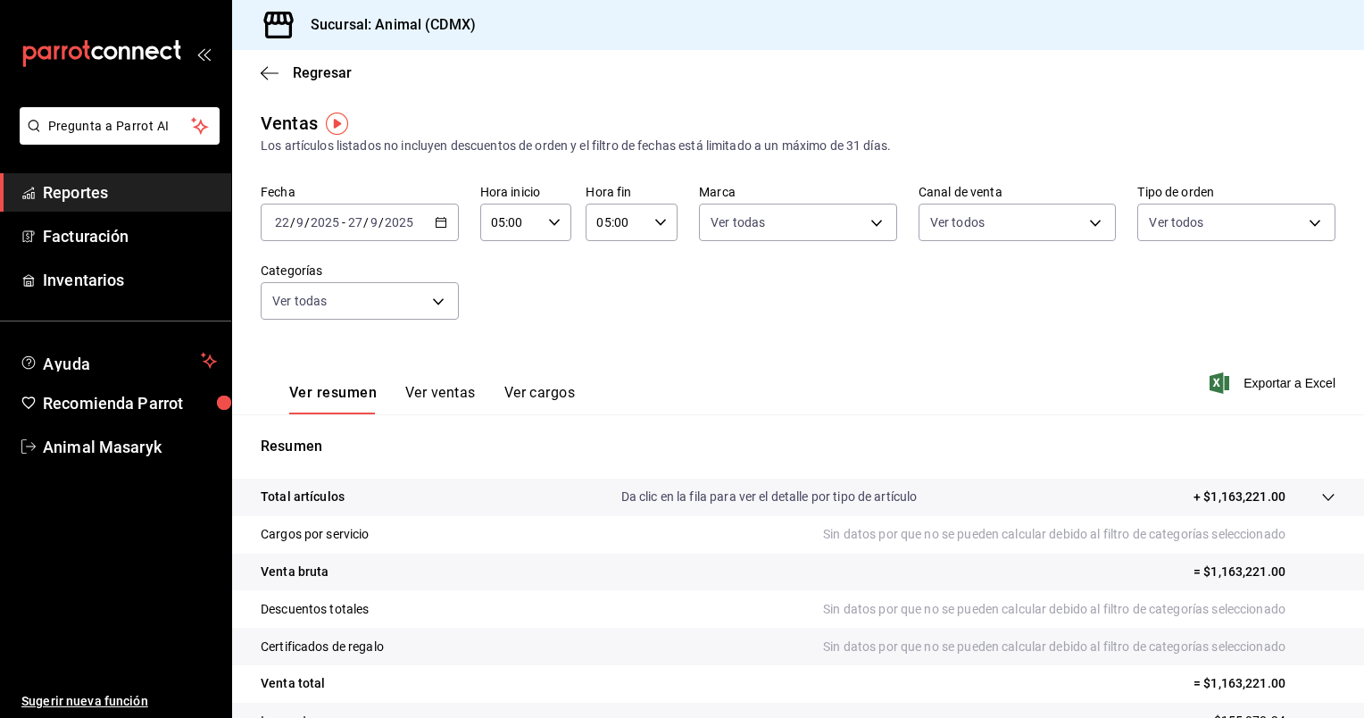
click at [439, 220] on icon "button" at bounding box center [441, 222] width 12 height 12
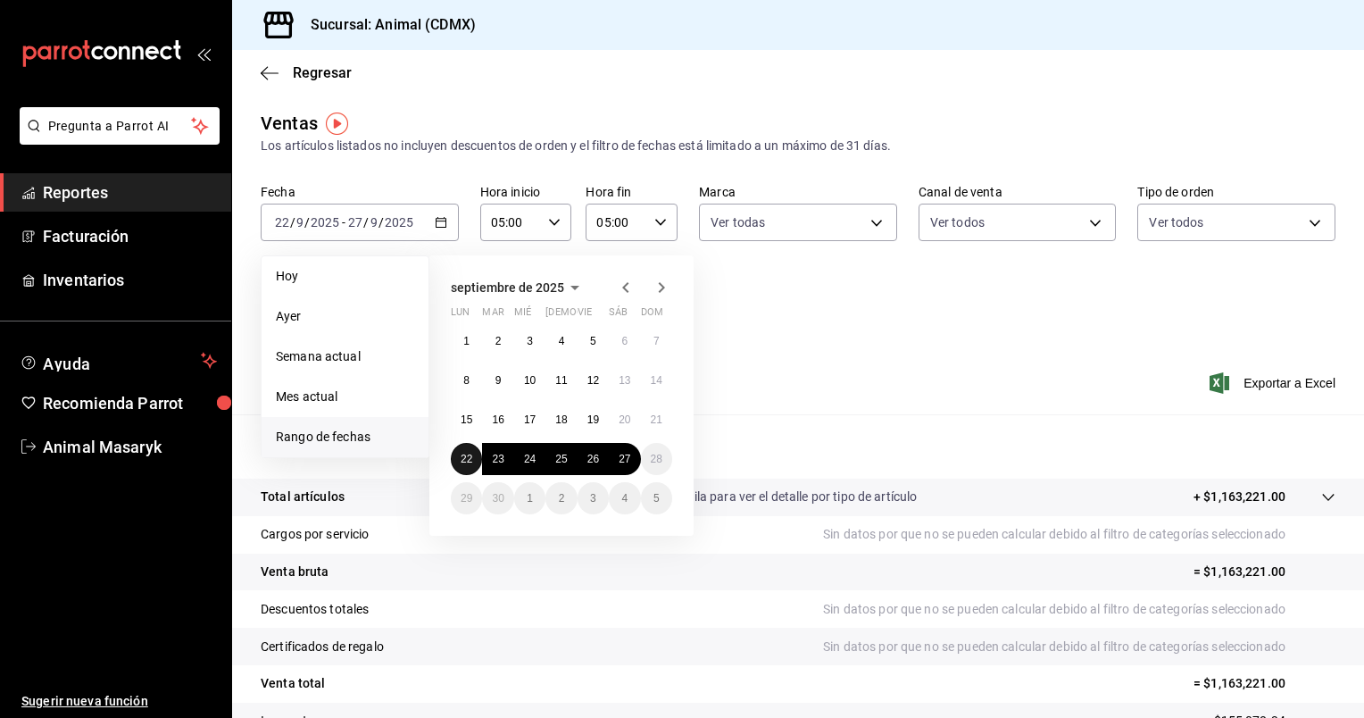
click at [452, 463] on button "22" at bounding box center [466, 459] width 31 height 32
click at [626, 453] on abbr "27" at bounding box center [624, 458] width 12 height 12
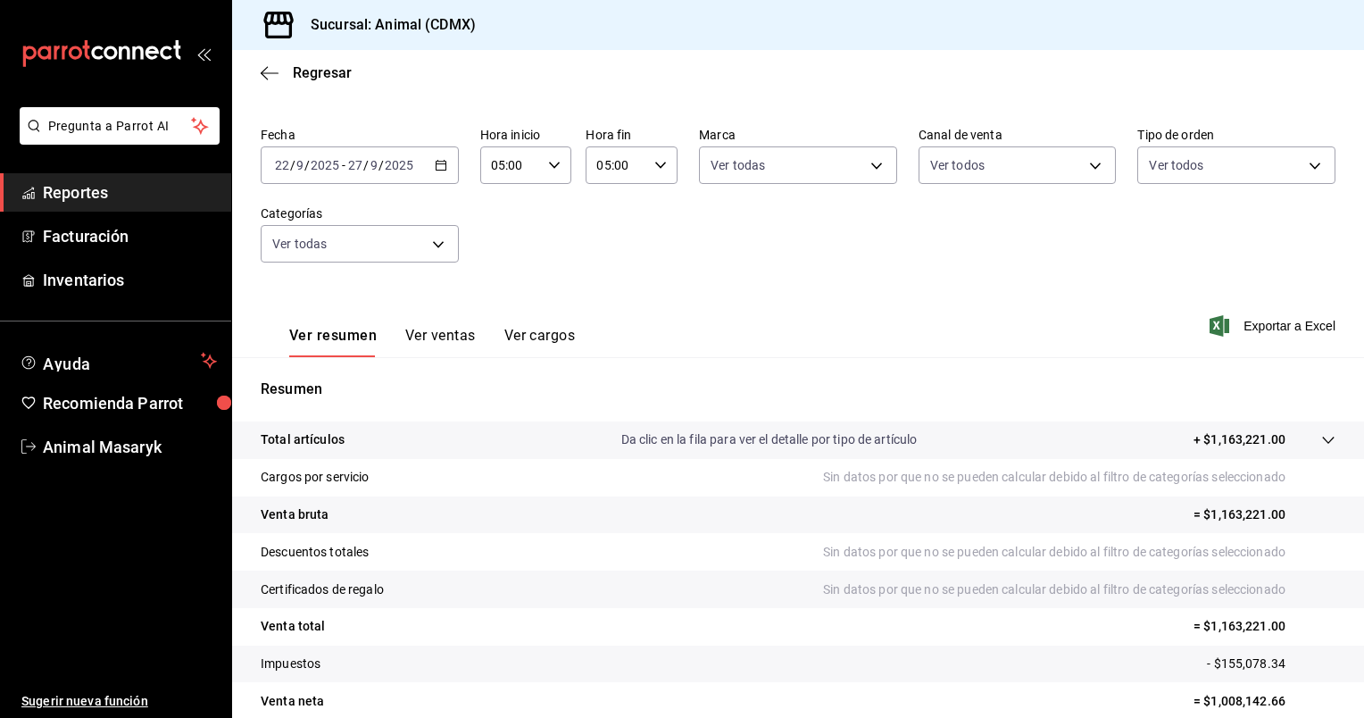
scroll to position [46, 0]
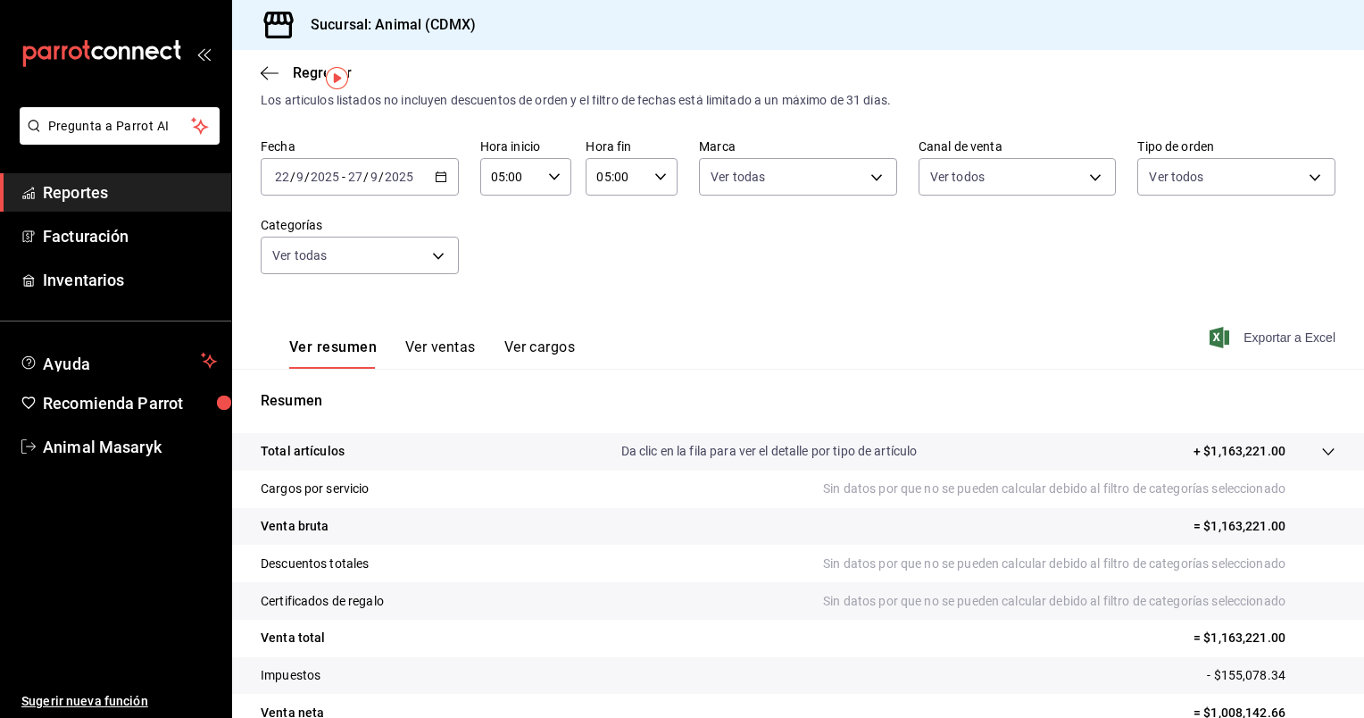
click at [1271, 337] on span "Exportar a Excel" at bounding box center [1274, 337] width 122 height 21
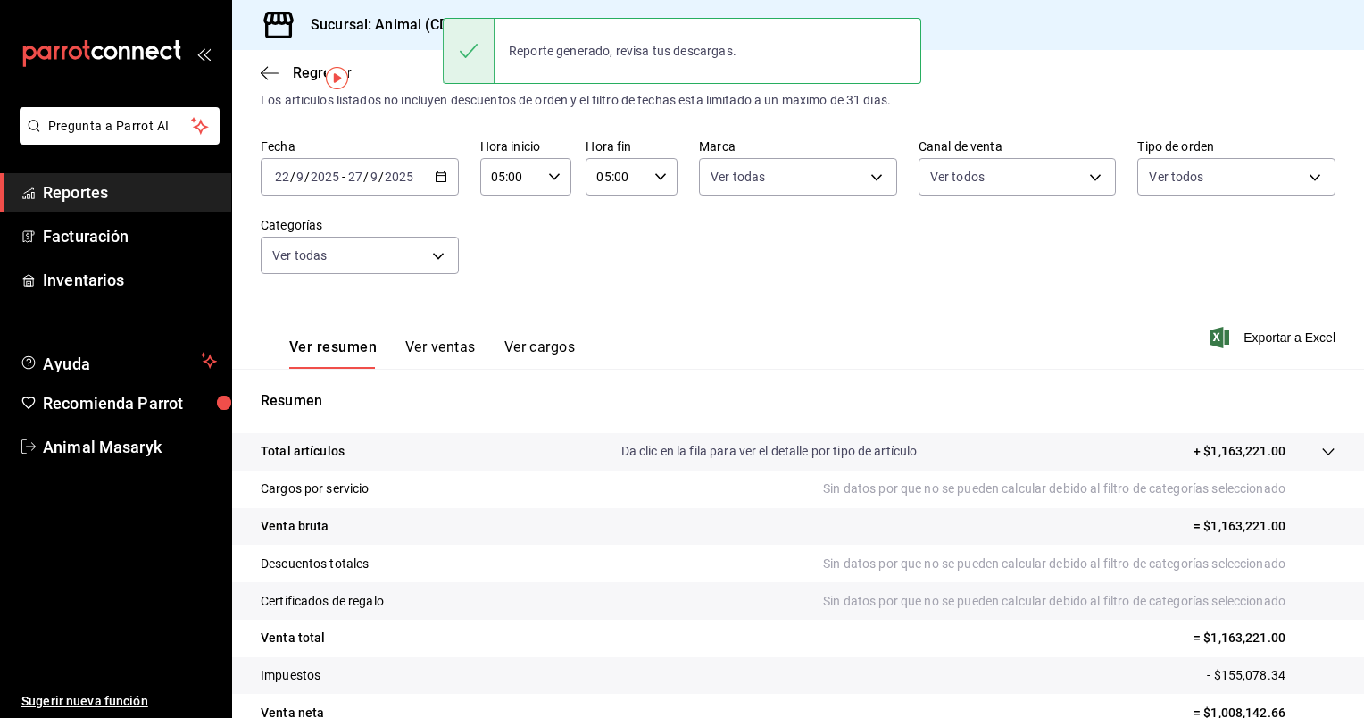
click at [823, 273] on div "Fecha [DATE] [DATE] - [DATE] [DATE] Hora inicio 05:00 Hora inicio Hora fin 05:0…" at bounding box center [798, 216] width 1074 height 157
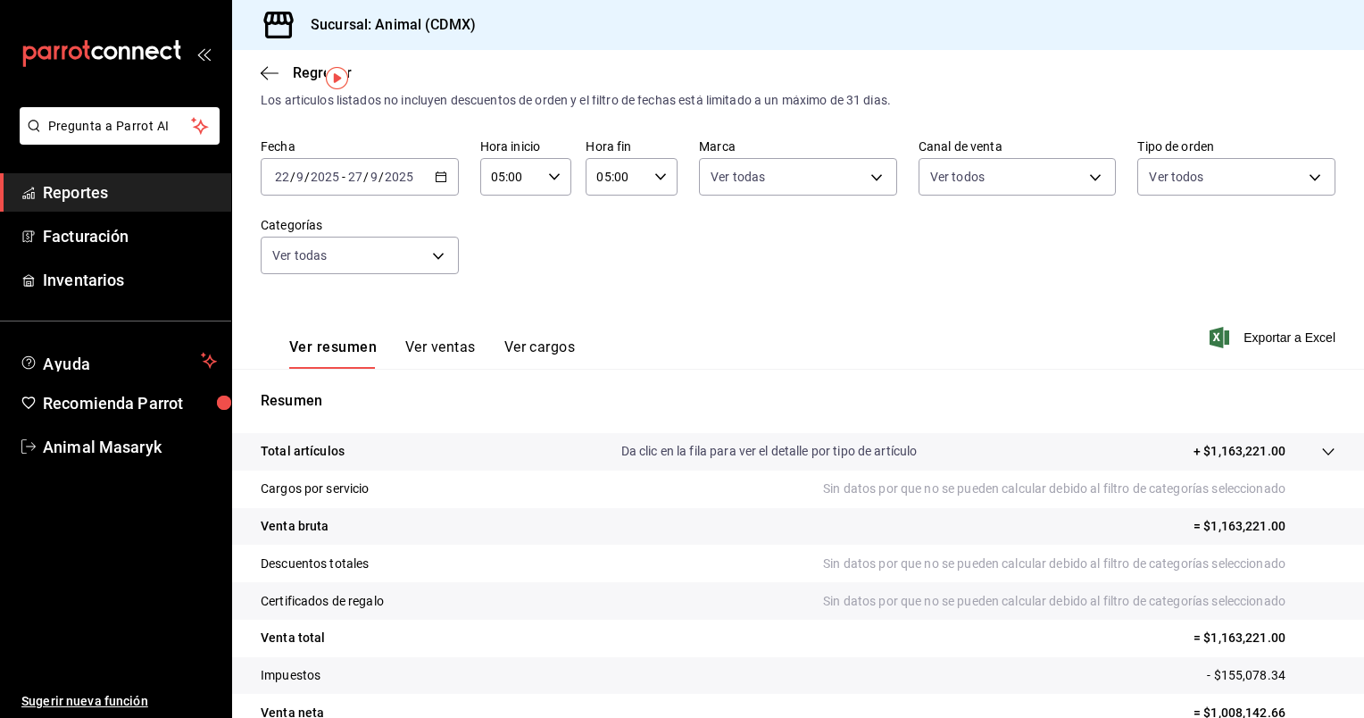
click at [443, 178] on \(Stroke\) "button" at bounding box center [441, 177] width 11 height 10
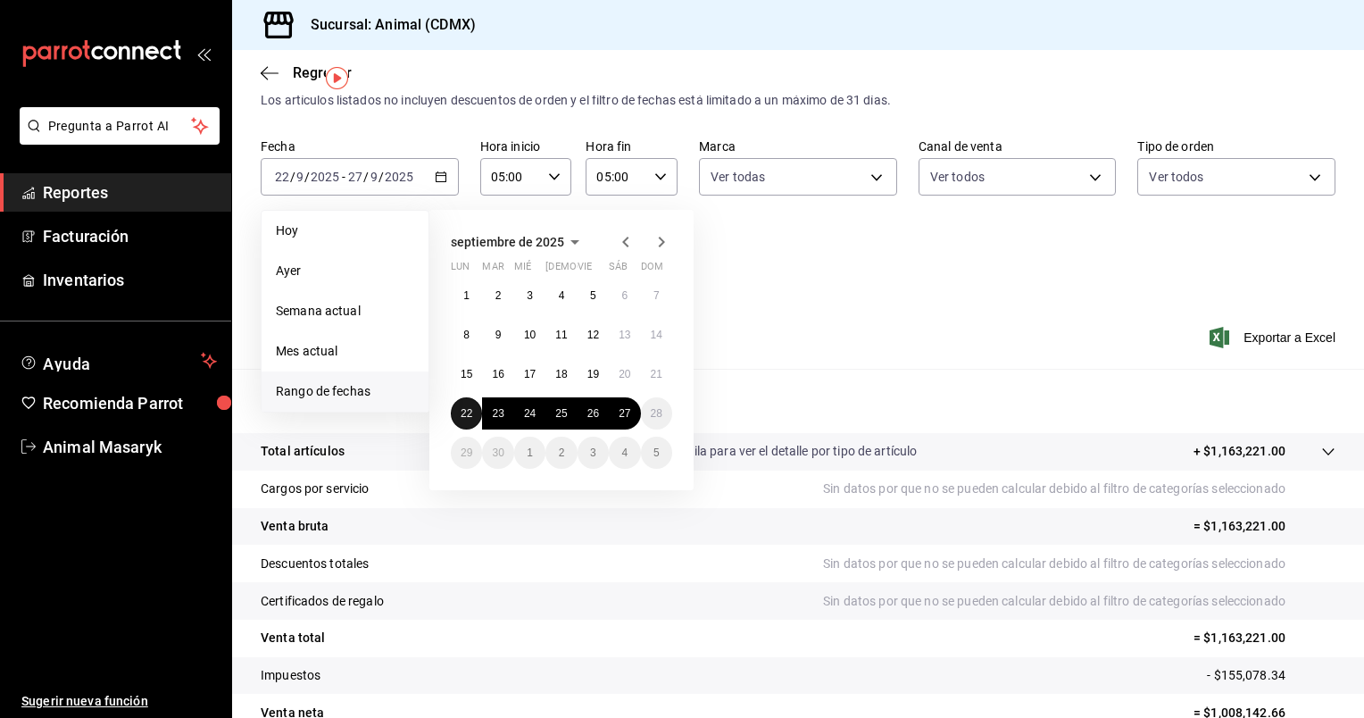
click at [463, 421] on button "22" at bounding box center [466, 413] width 31 height 32
click at [628, 407] on abbr "27" at bounding box center [624, 413] width 12 height 12
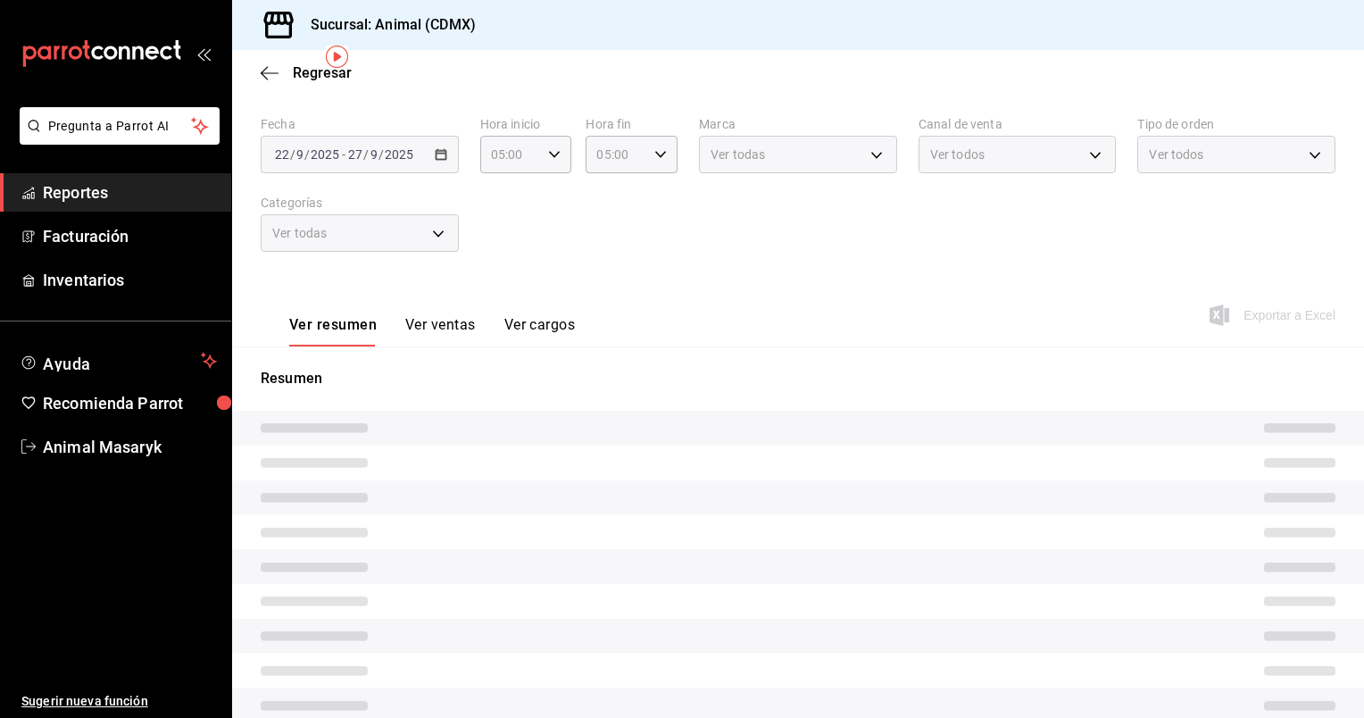
scroll to position [66, 0]
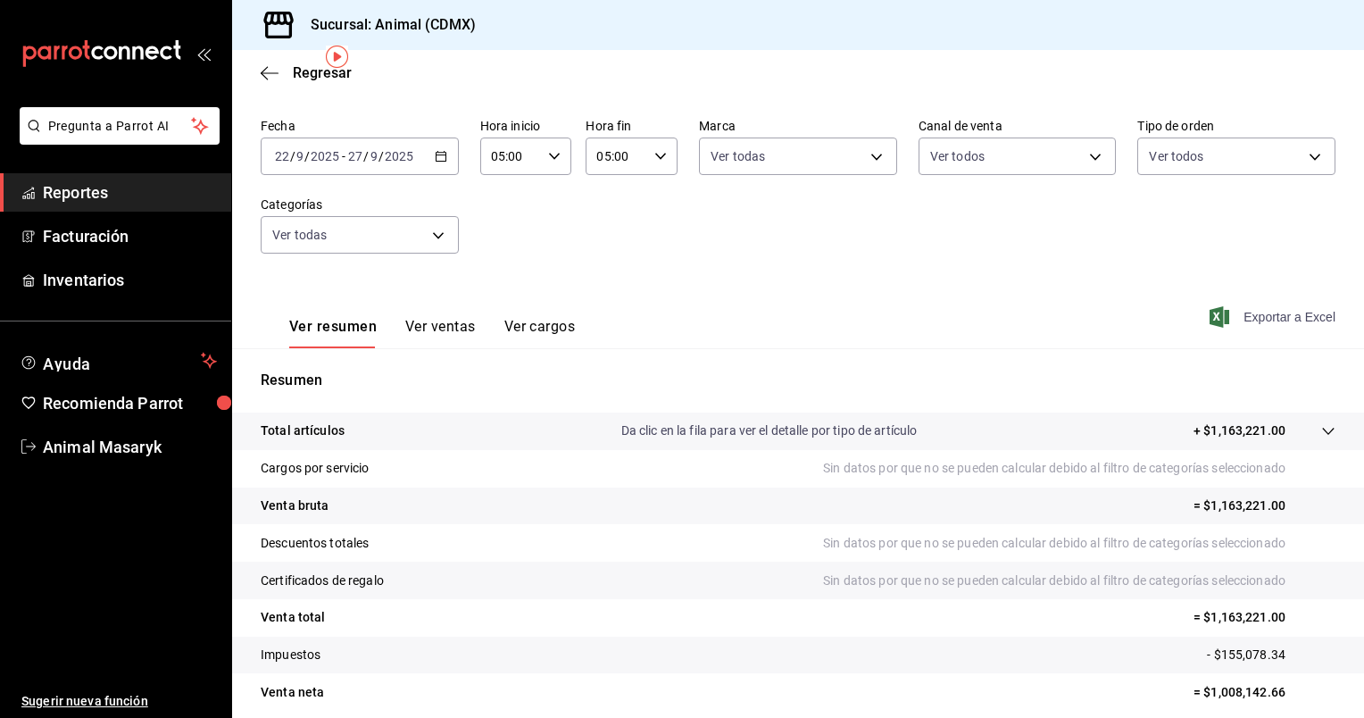
click at [1277, 311] on span "Exportar a Excel" at bounding box center [1274, 316] width 122 height 21
click at [442, 153] on icon "button" at bounding box center [441, 156] width 12 height 12
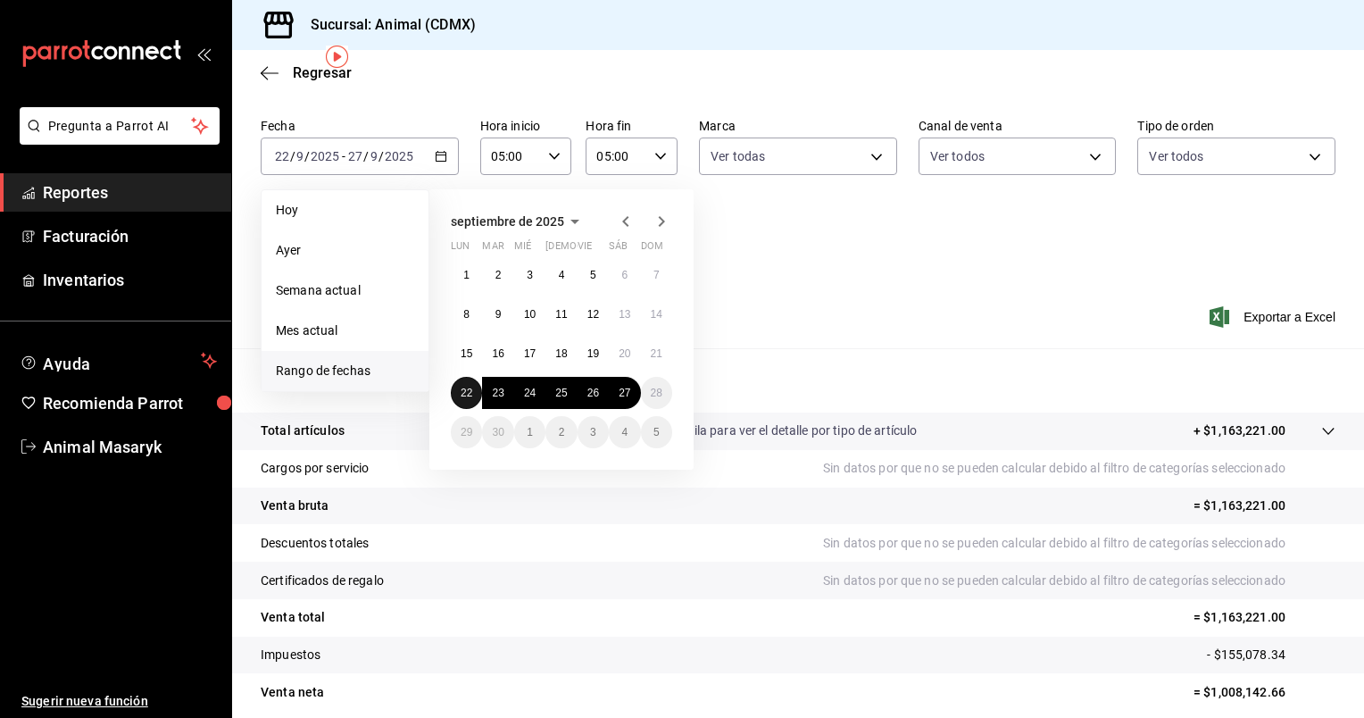
click at [467, 391] on abbr "22" at bounding box center [466, 392] width 12 height 12
click at [626, 391] on abbr "27" at bounding box center [624, 392] width 12 height 12
